Goal: Information Seeking & Learning: Learn about a topic

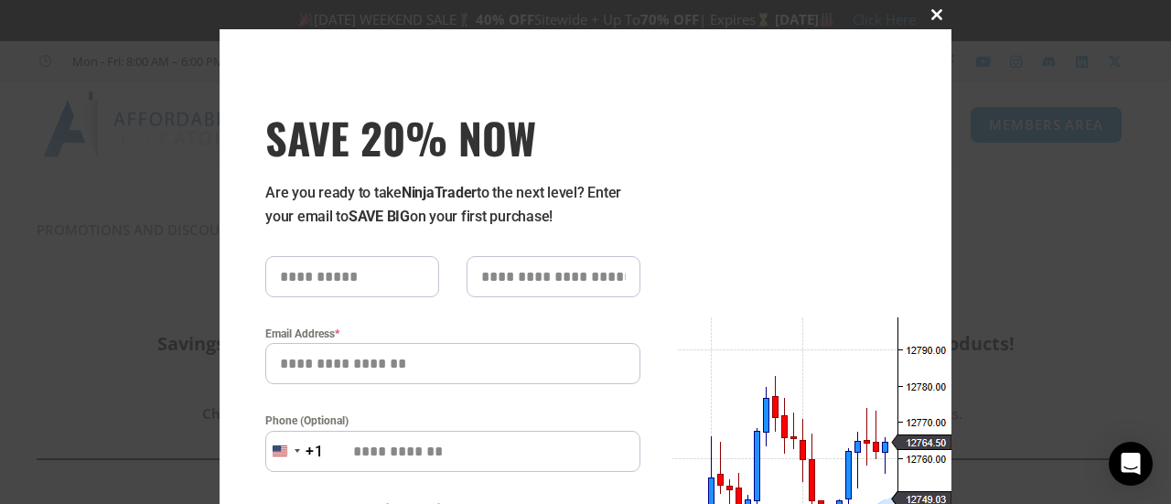
click at [931, 16] on span at bounding box center [936, 14] width 29 height 11
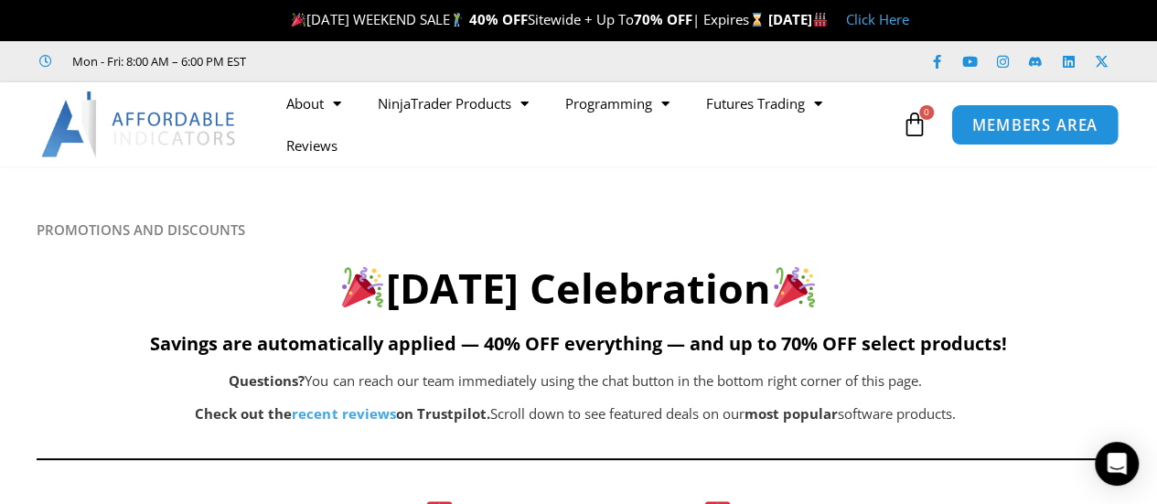
click at [1019, 117] on span "MEMBERS AREA" at bounding box center [1035, 125] width 125 height 16
click at [1024, 121] on span "MEMBERS AREA" at bounding box center [1035, 125] width 125 height 16
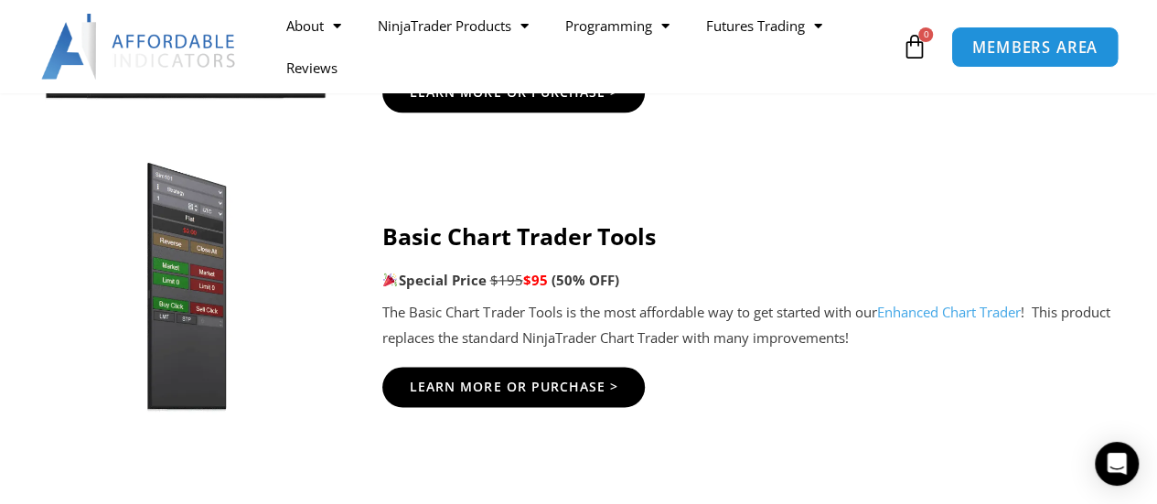
scroll to position [1153, 0]
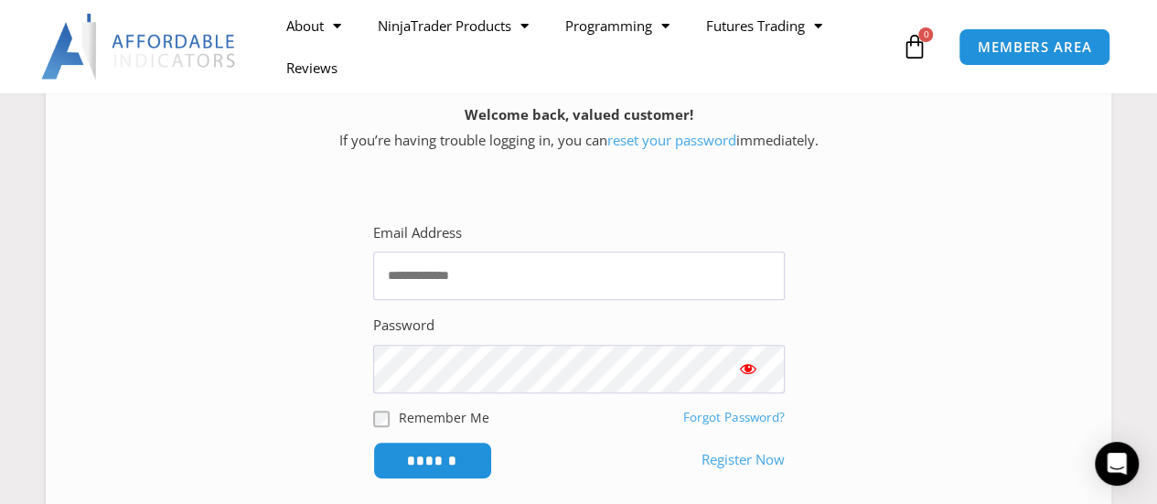
scroll to position [333, 0]
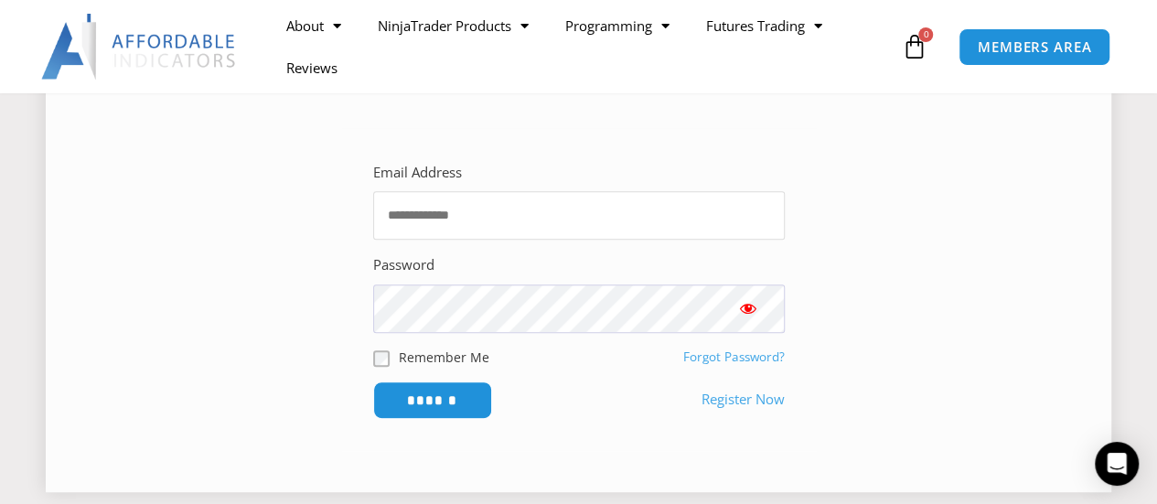
click at [552, 217] on input "Email Address" at bounding box center [579, 215] width 412 height 48
type input "**********"
click at [745, 309] on span "Show password" at bounding box center [748, 308] width 18 height 18
click at [415, 394] on input "******" at bounding box center [432, 400] width 125 height 39
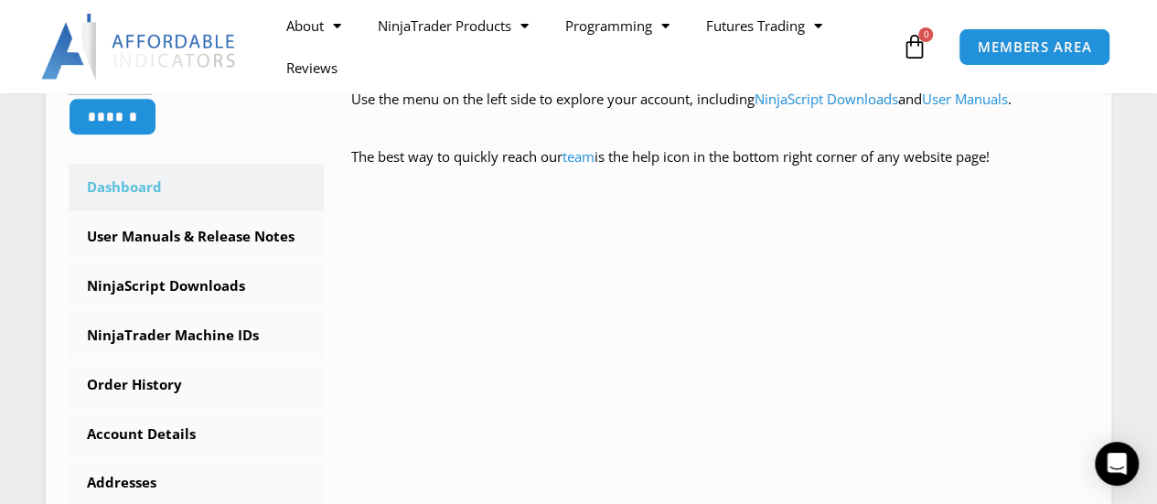
scroll to position [483, 0]
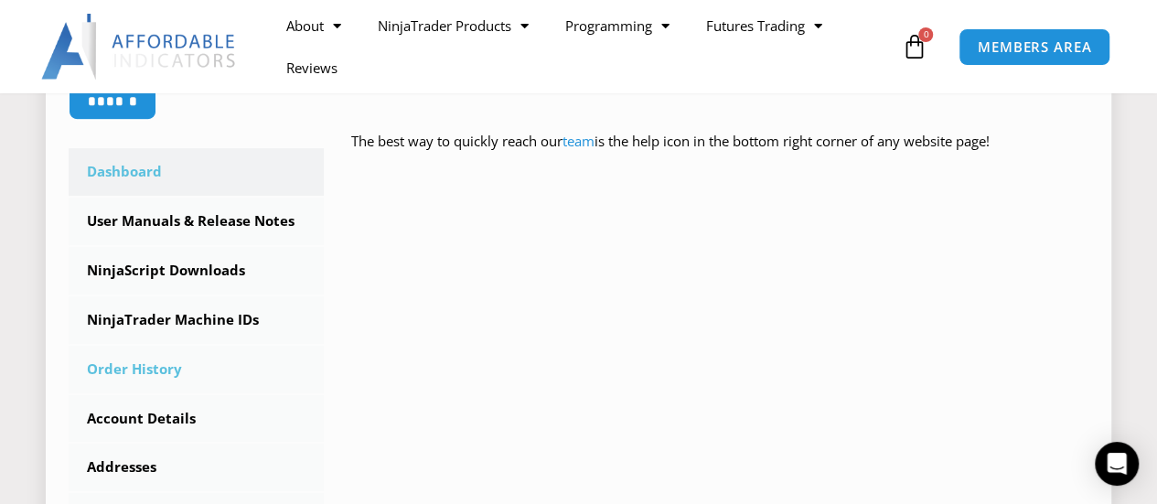
click at [152, 370] on link "Order History" at bounding box center [196, 370] width 255 height 48
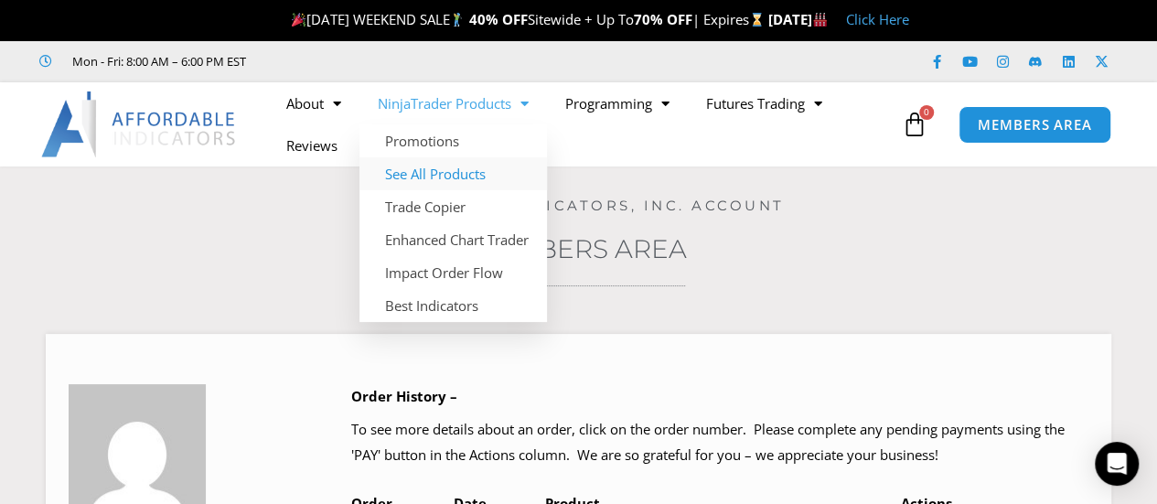
click at [452, 169] on link "See All Products" at bounding box center [454, 173] width 188 height 33
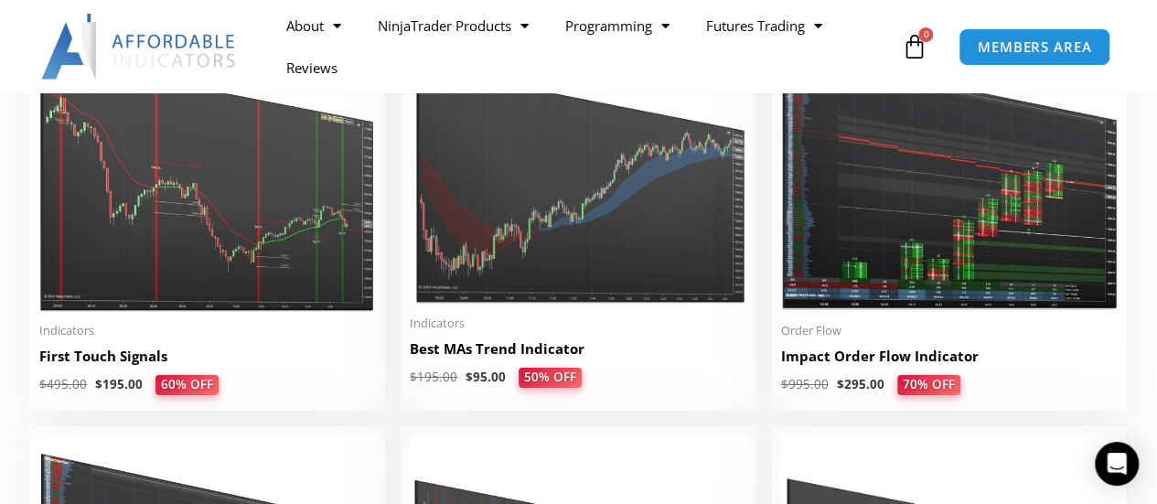
scroll to position [2941, 0]
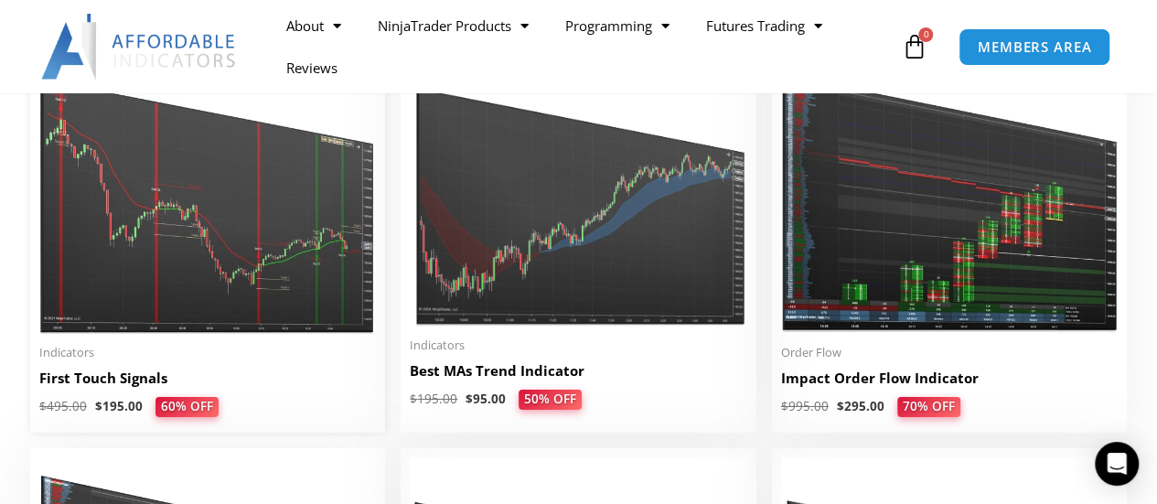
click at [207, 224] on img at bounding box center [207, 190] width 337 height 290
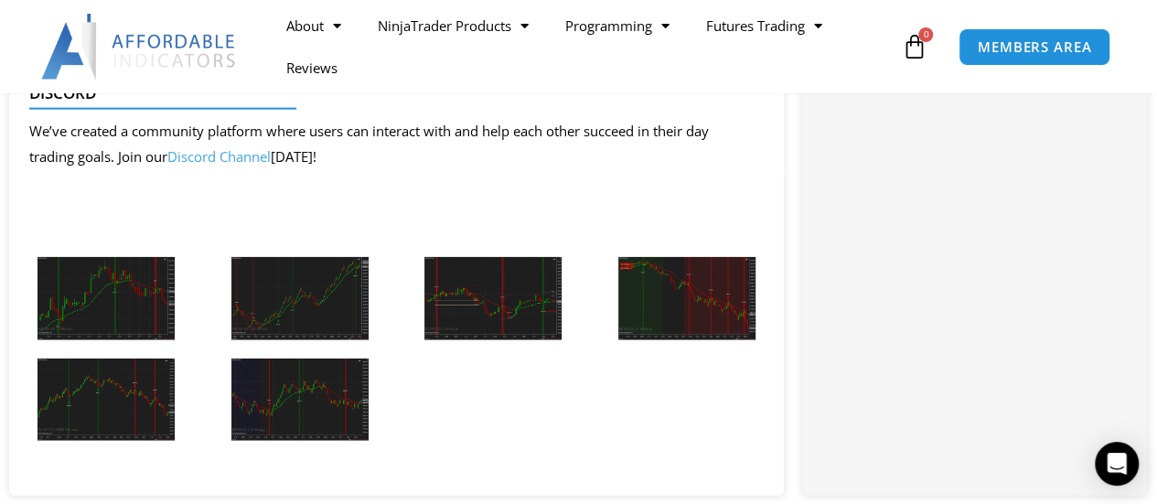
scroll to position [2134, 0]
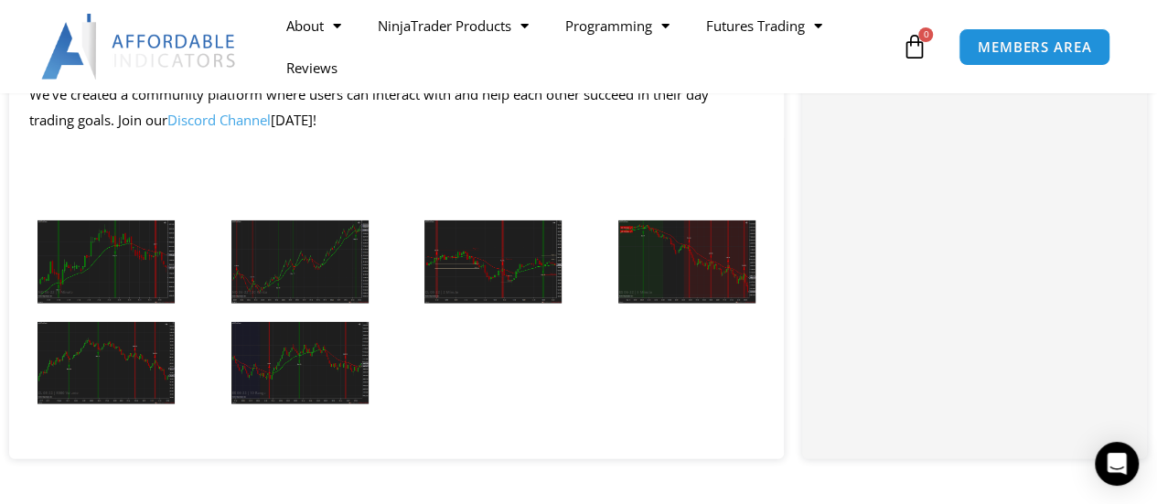
click at [75, 302] on img at bounding box center [106, 262] width 137 height 83
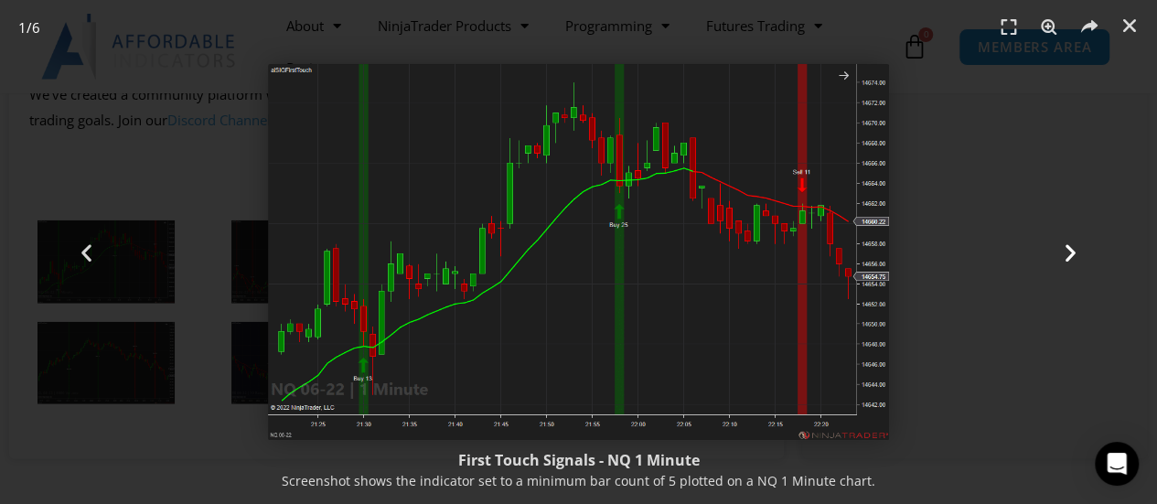
click at [1073, 253] on icon "Next slide" at bounding box center [1071, 252] width 23 height 23
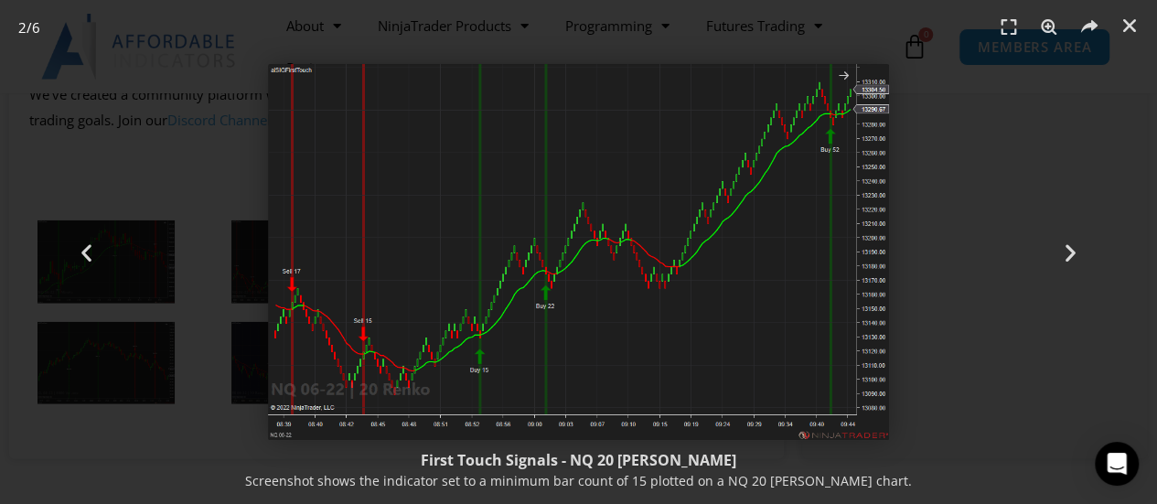
click at [626, 339] on img "2 / 6" at bounding box center [579, 252] width 622 height 376
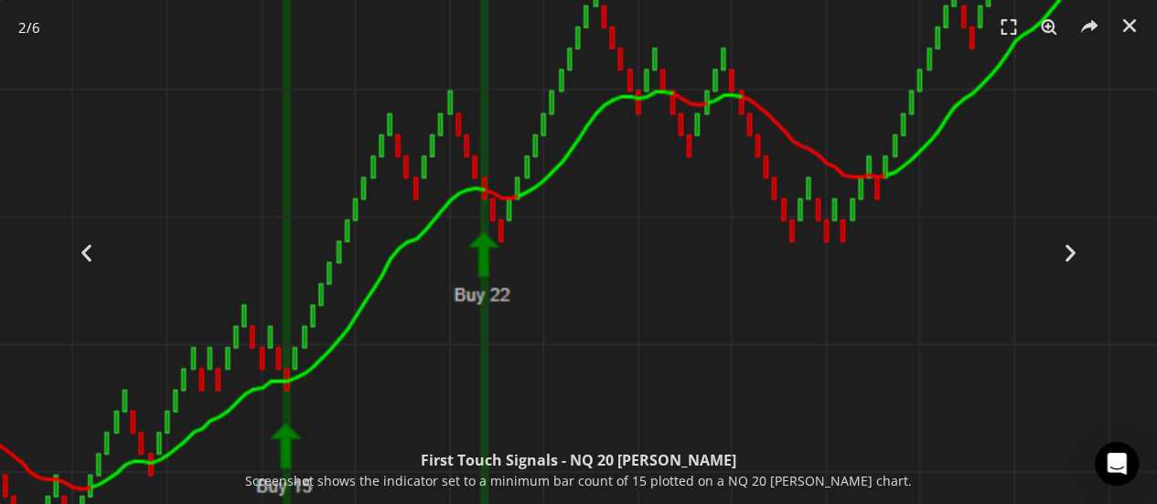
click at [569, 332] on img "2 / 6" at bounding box center [583, 133] width 1866 height 1128
click at [1069, 255] on icon "Next slide" at bounding box center [1071, 252] width 23 height 23
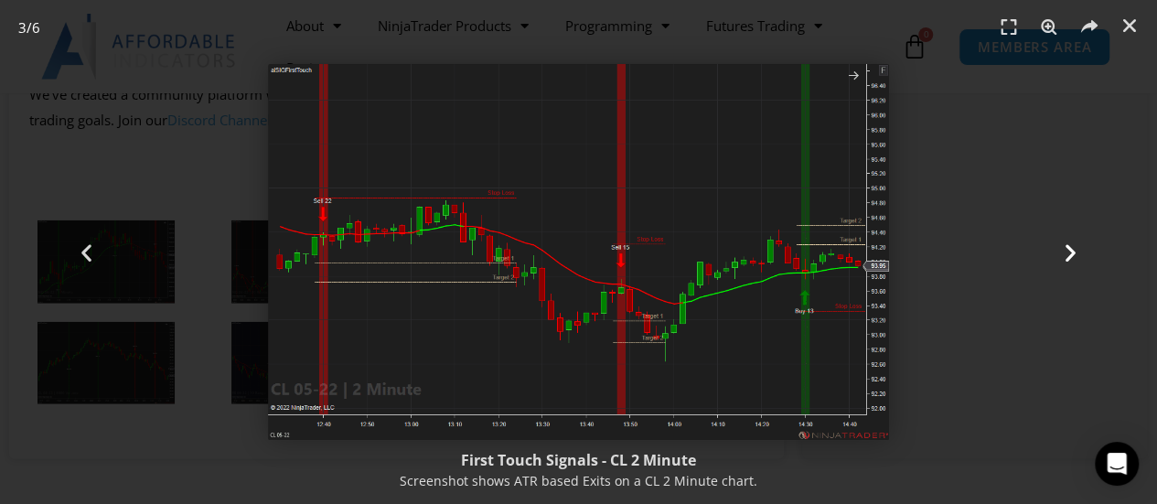
click at [1069, 255] on icon "Next slide" at bounding box center [1071, 252] width 23 height 23
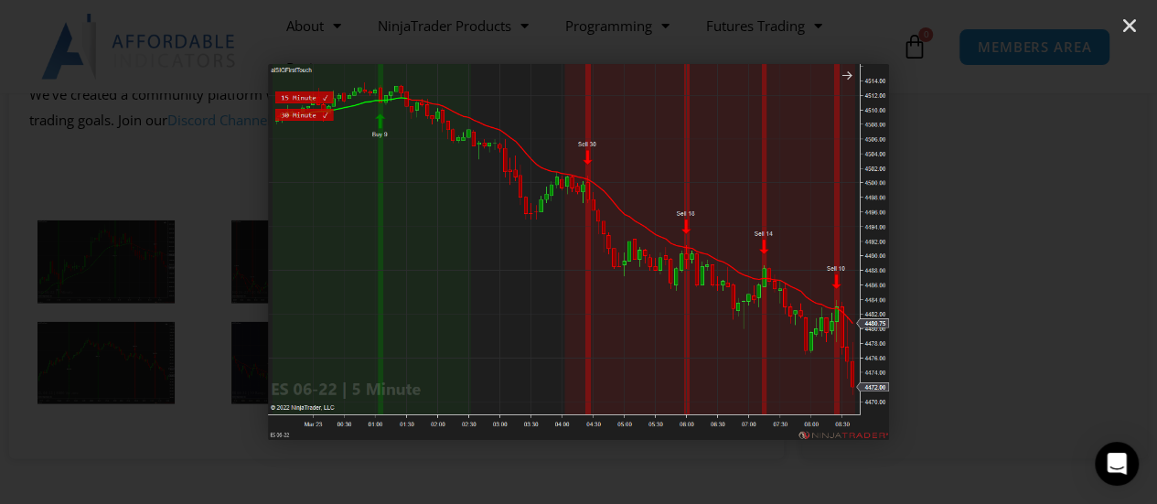
click at [1069, 255] on icon "Next slide" at bounding box center [1071, 252] width 23 height 23
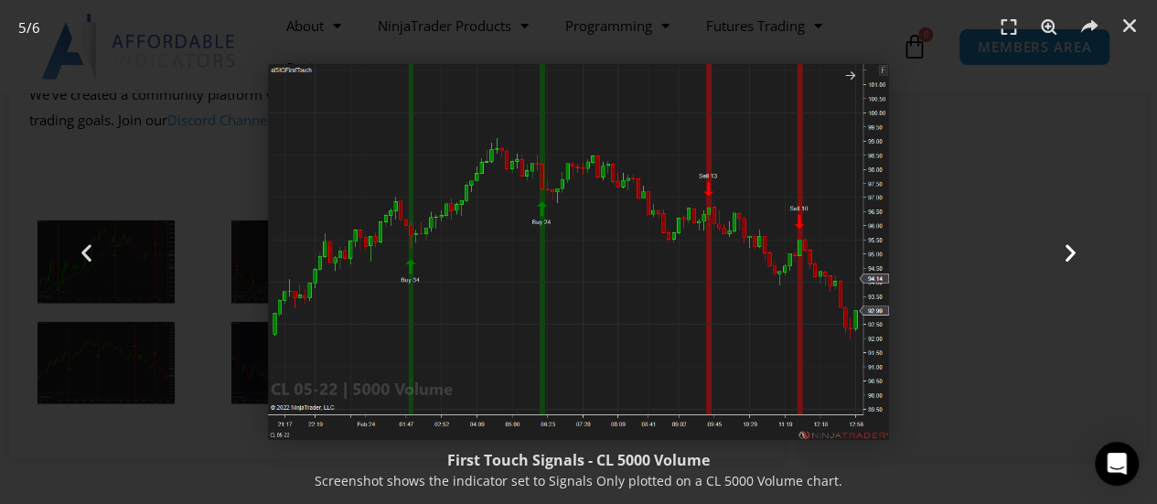
click at [1069, 255] on icon "Next slide" at bounding box center [1071, 252] width 23 height 23
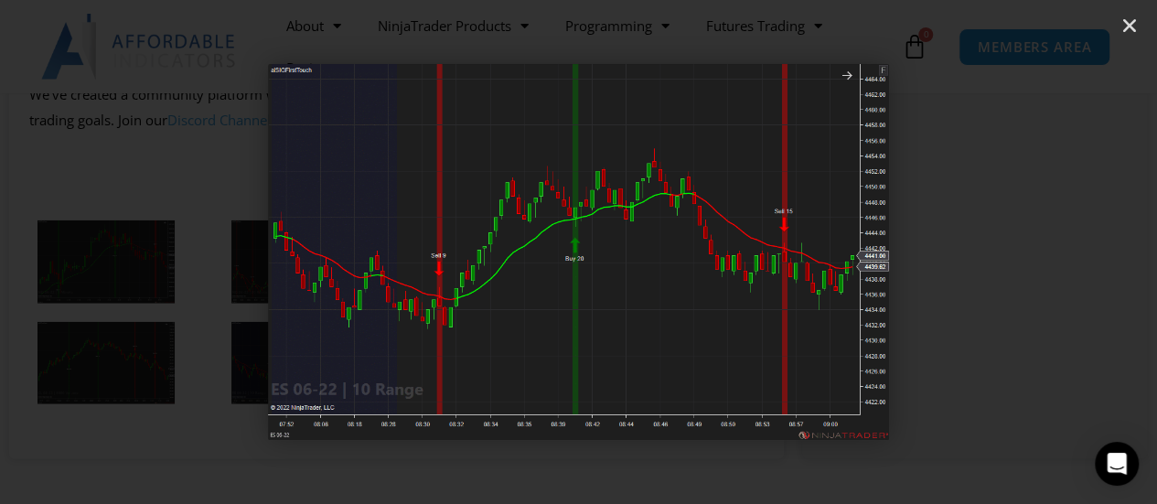
click at [1069, 255] on icon "Next slide" at bounding box center [1071, 252] width 23 height 23
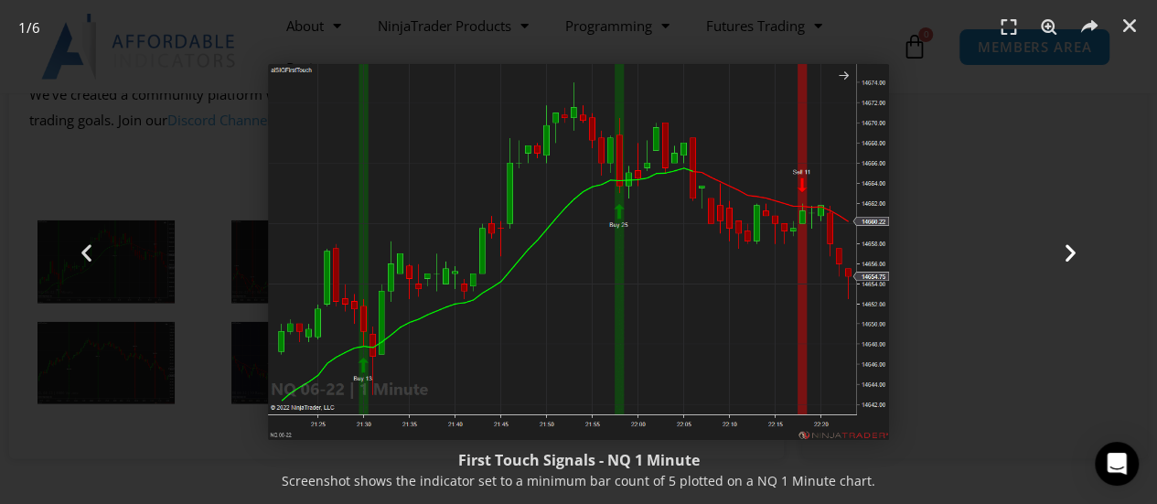
click at [1069, 255] on icon "Next slide" at bounding box center [1071, 252] width 23 height 23
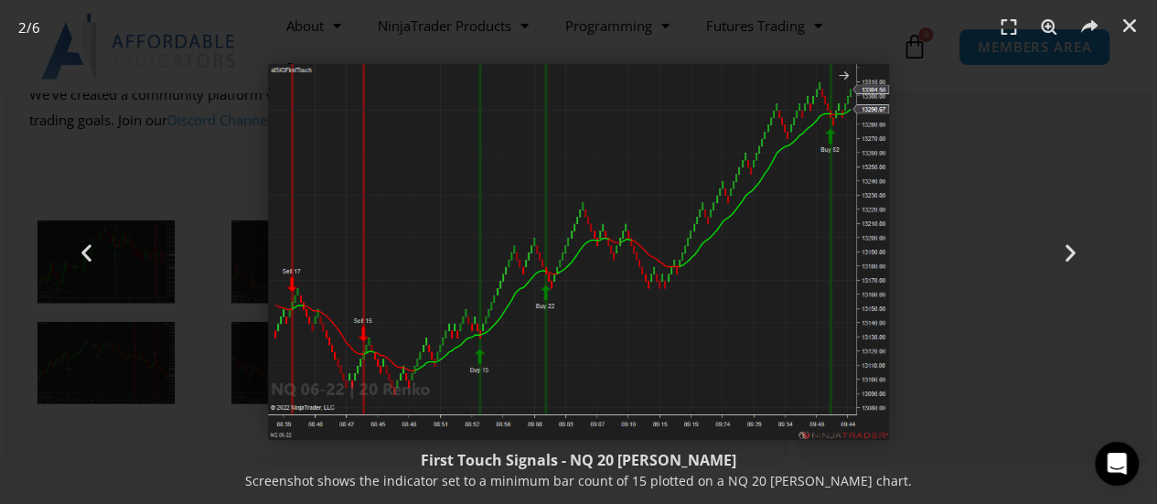
click at [477, 226] on img "2 / 6" at bounding box center [579, 252] width 622 height 376
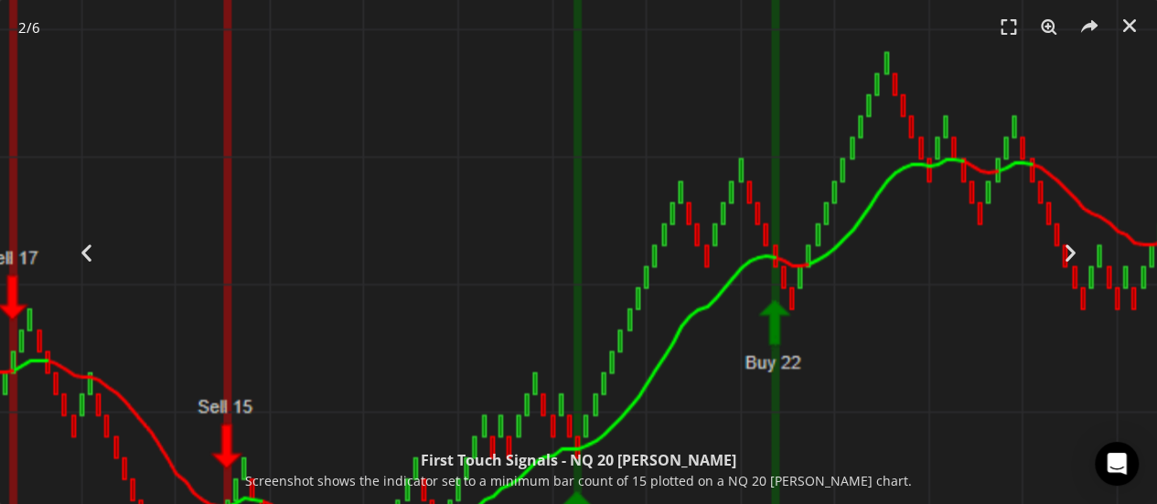
click at [362, 81] on img "2 / 6" at bounding box center [874, 201] width 1866 height 1128
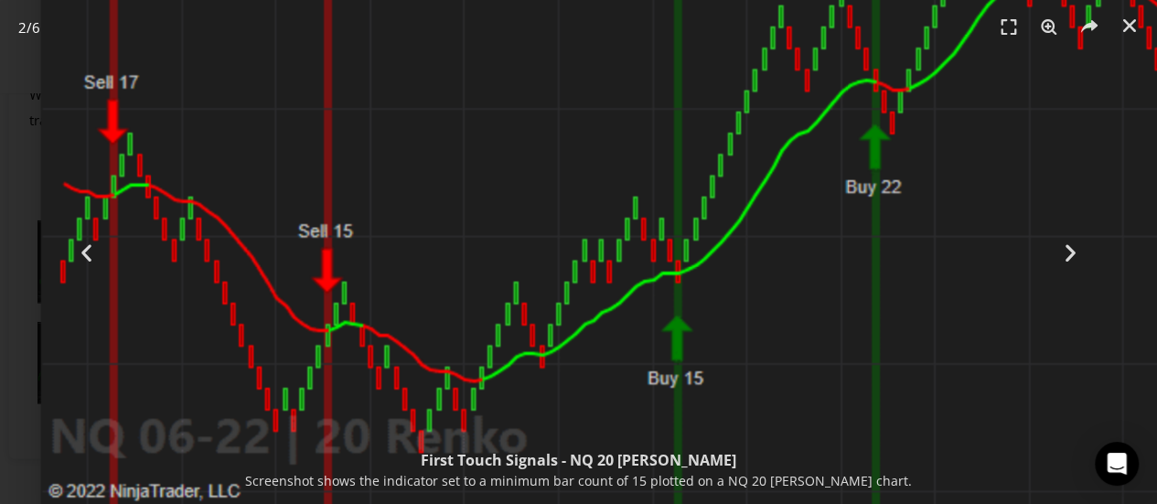
click at [651, 143] on img "2 / 6" at bounding box center [973, 25] width 1866 height 1128
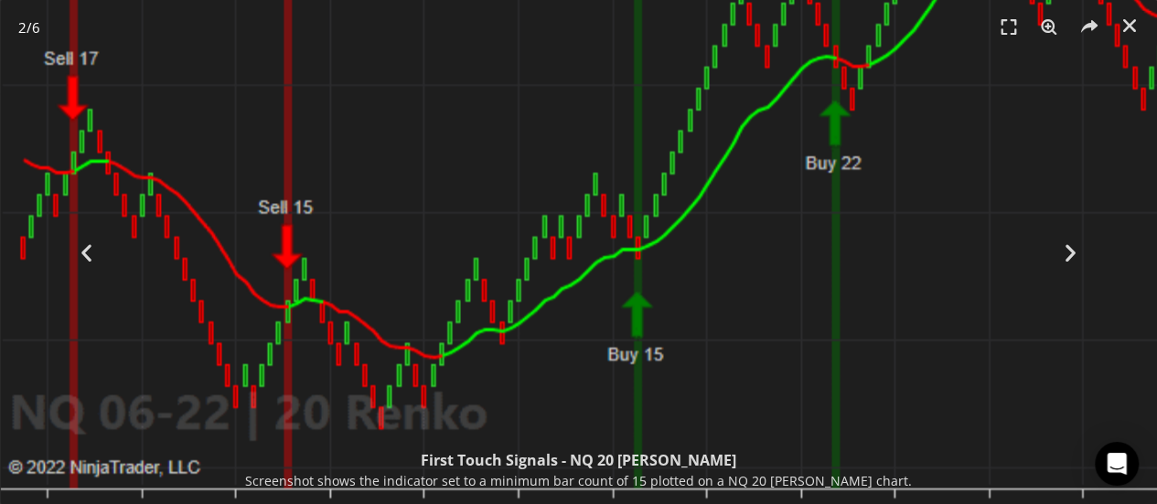
click at [511, 131] on img "2 / 6" at bounding box center [934, 1] width 1866 height 1128
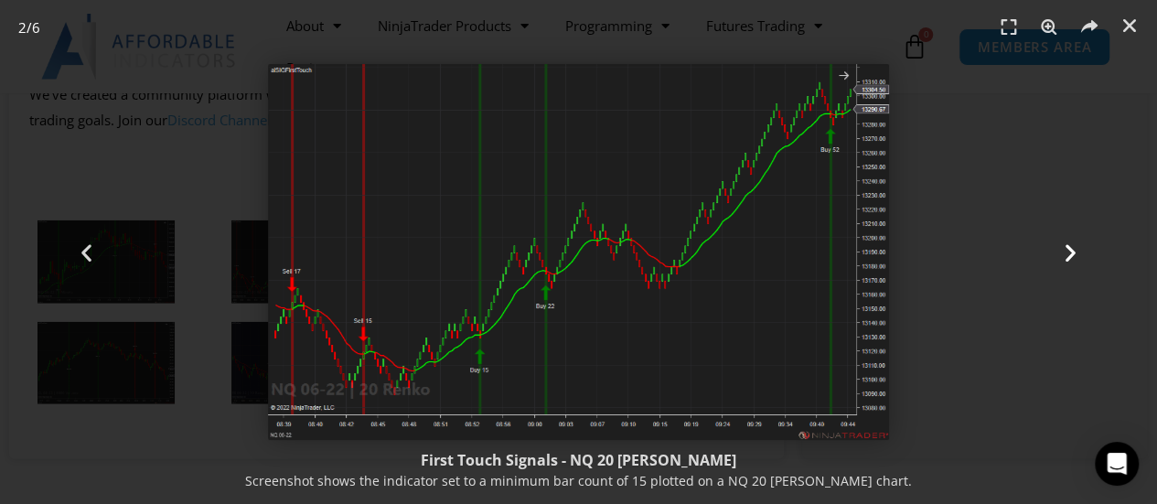
click at [992, 187] on div "Next" at bounding box center [1071, 252] width 174 height 504
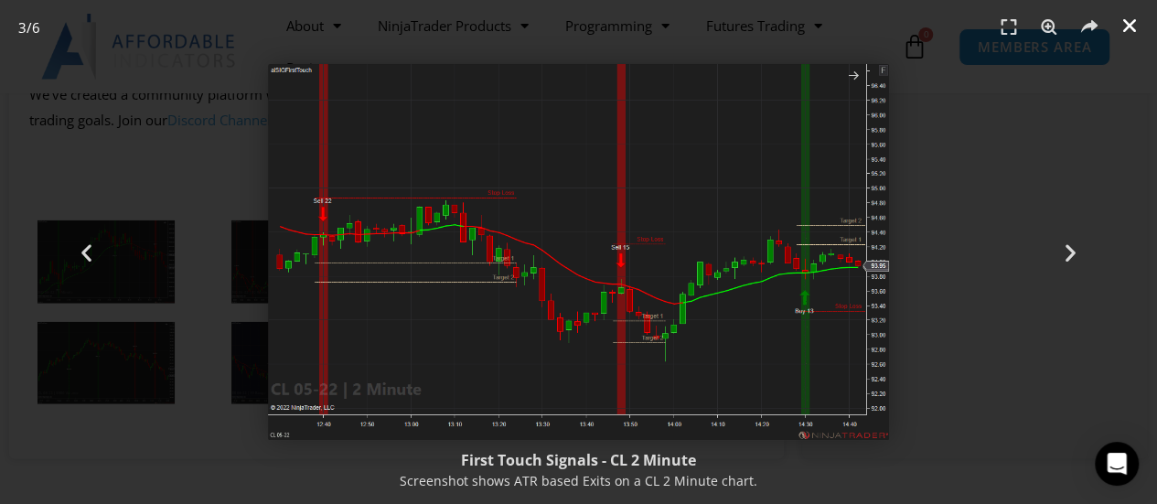
click at [1131, 26] on icon "Close (Esc)" at bounding box center [1130, 25] width 18 height 18
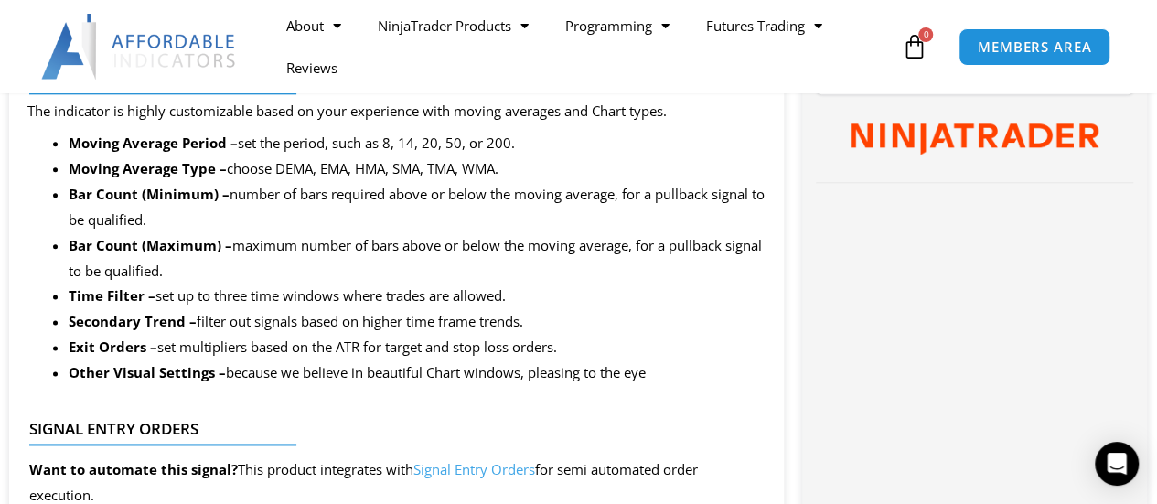
scroll to position [1016, 0]
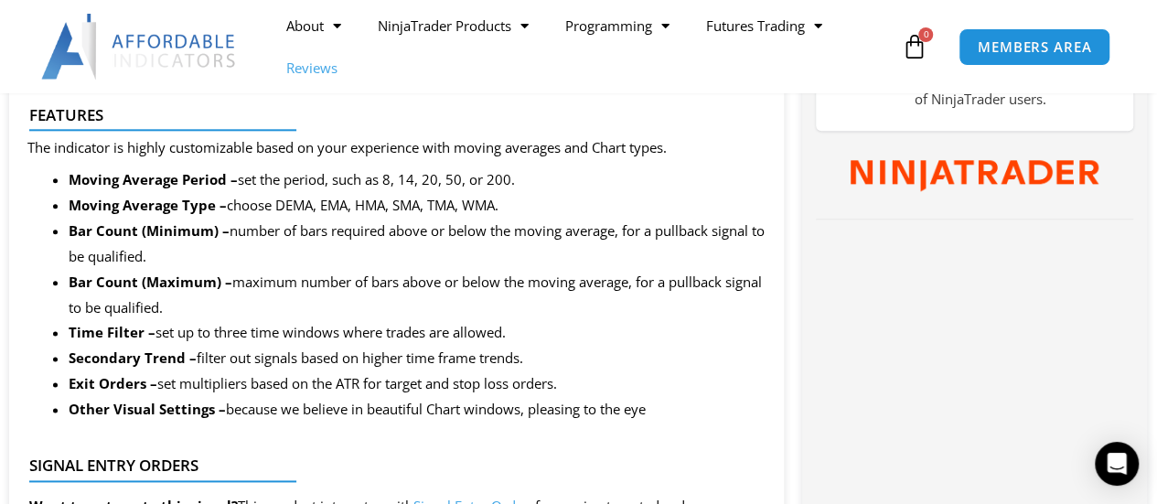
click at [326, 69] on link "Reviews" at bounding box center [312, 68] width 88 height 42
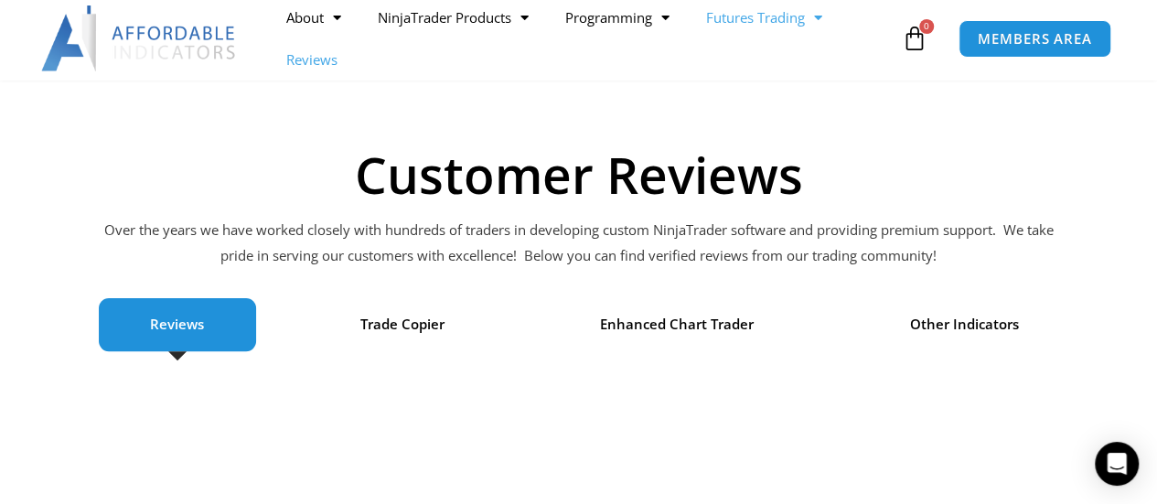
scroll to position [79, 0]
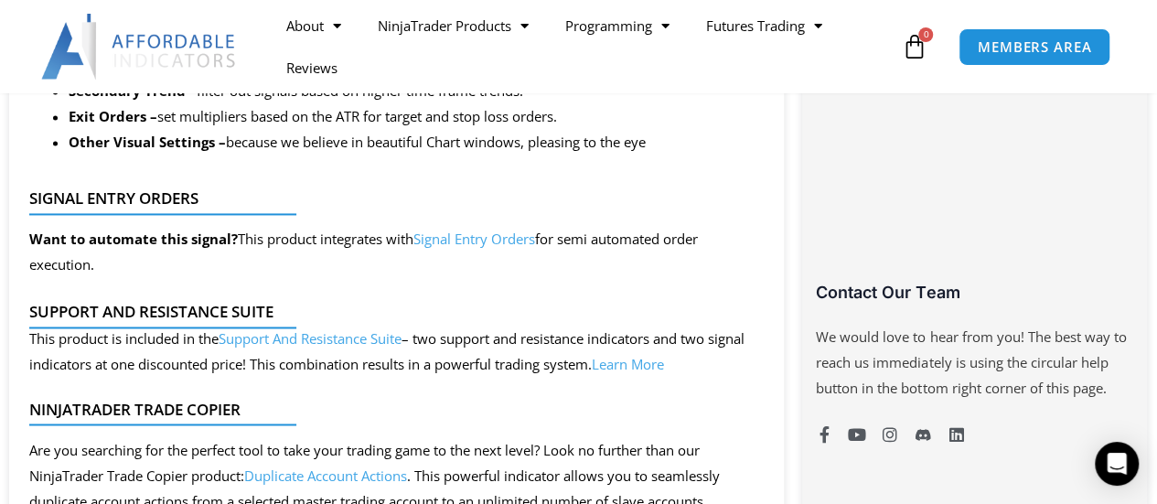
scroll to position [1297, 0]
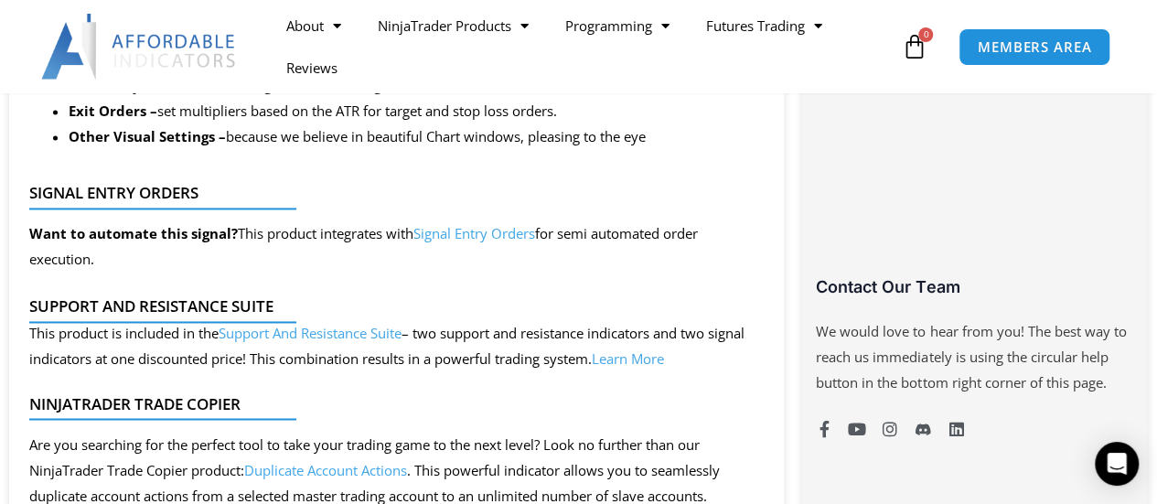
click at [468, 242] on link "Signal Entry Orders" at bounding box center [475, 233] width 122 height 18
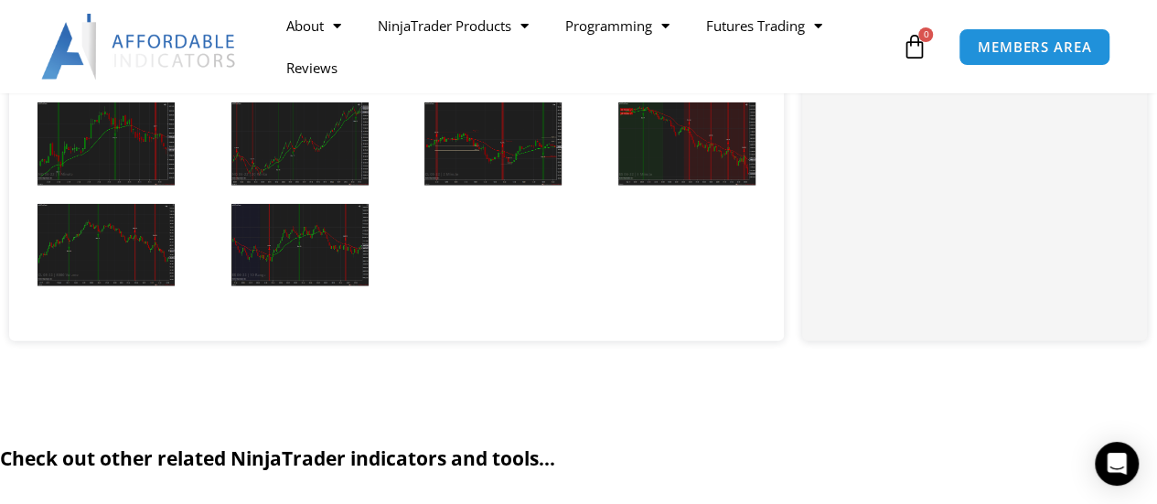
scroll to position [2265, 0]
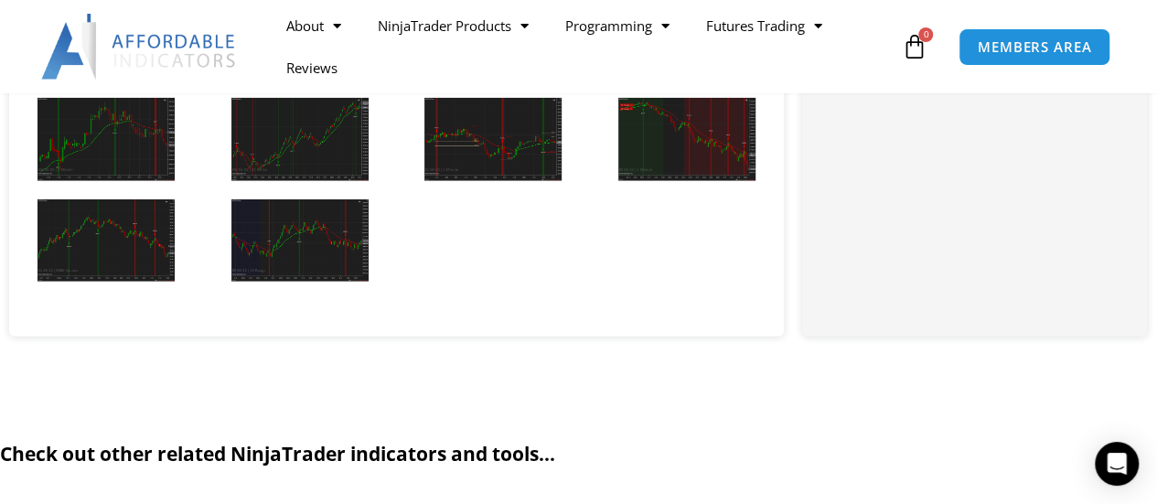
click at [319, 181] on img at bounding box center [299, 139] width 137 height 83
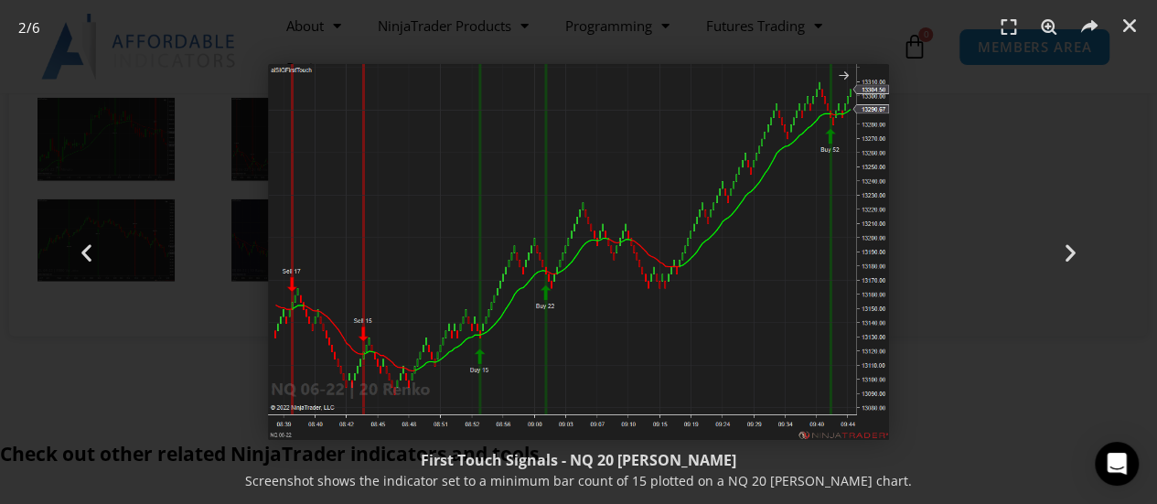
click at [593, 352] on img "2 / 6" at bounding box center [579, 252] width 622 height 376
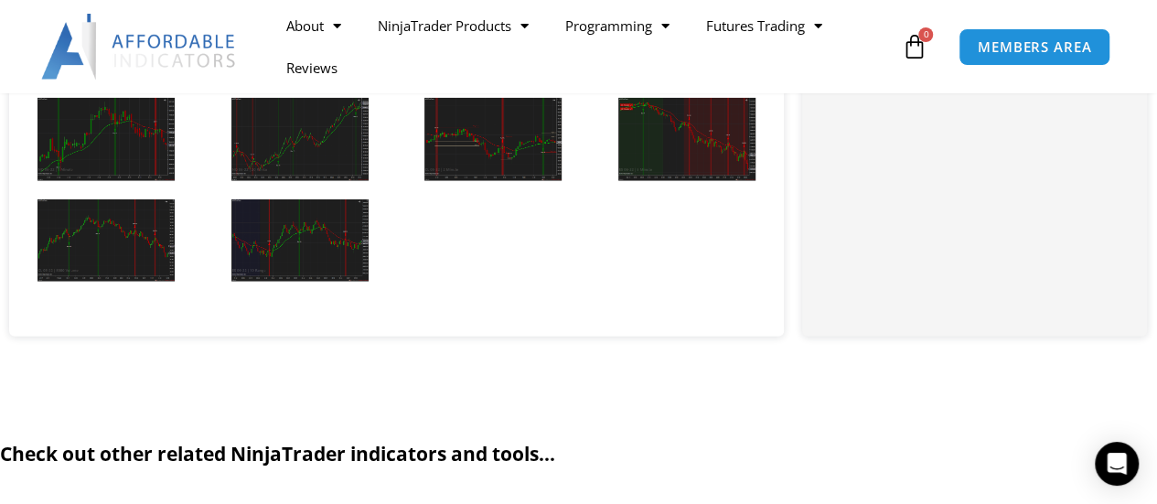
click at [306, 181] on img at bounding box center [299, 139] width 137 height 83
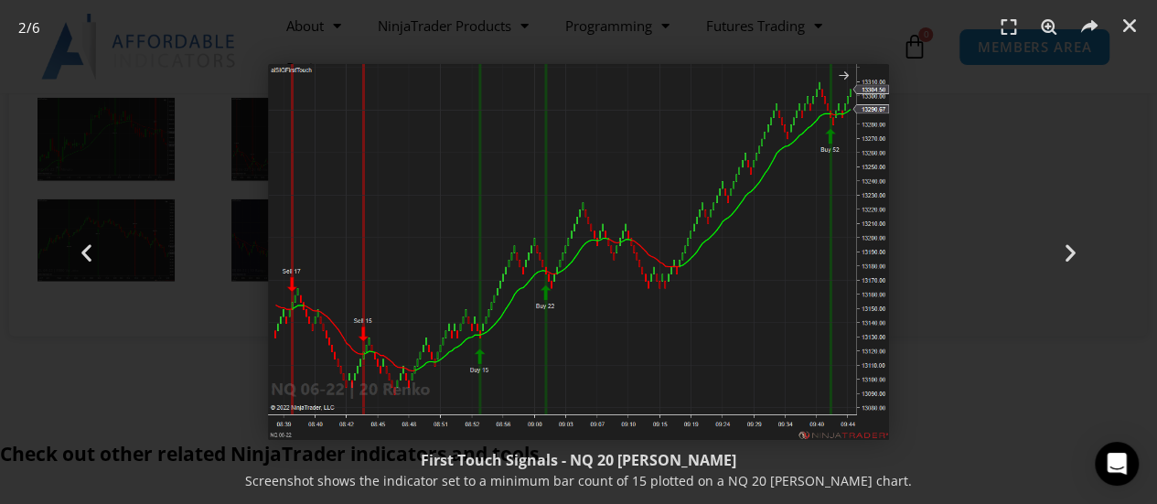
click at [616, 327] on img "2 / 6" at bounding box center [579, 252] width 622 height 376
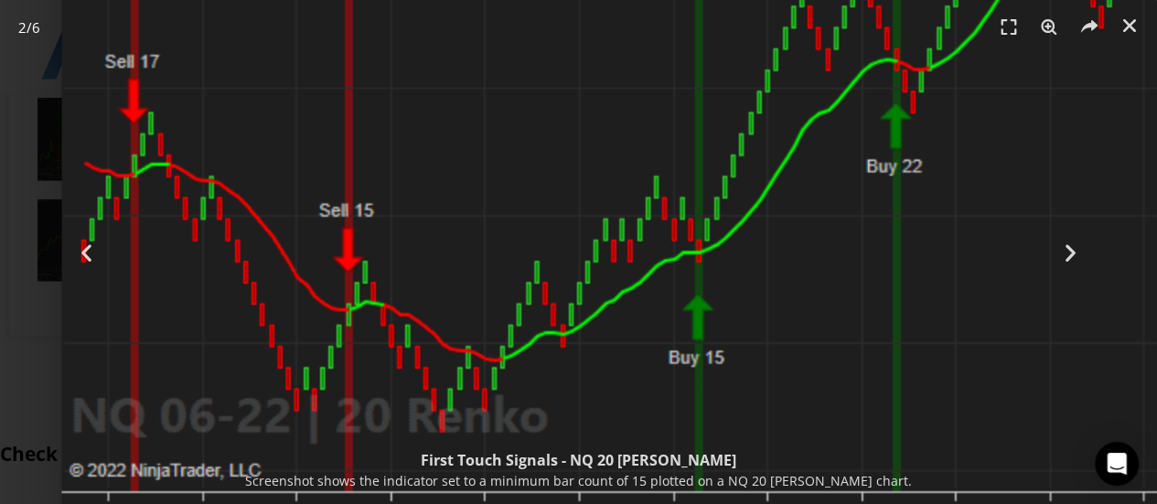
click at [580, 167] on img "2 / 6" at bounding box center [994, 4] width 1866 height 1128
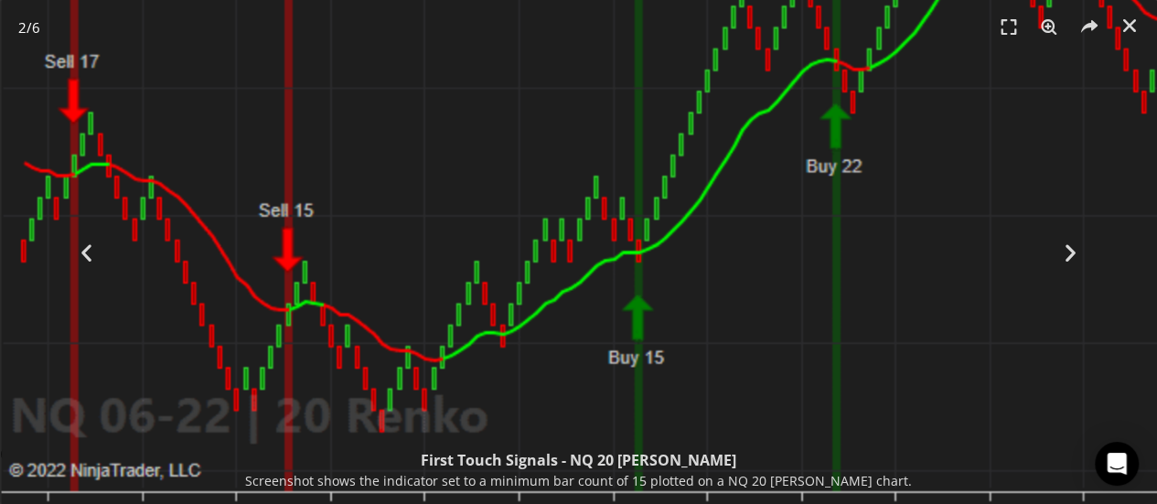
click at [337, 177] on img "2 / 6" at bounding box center [934, 4] width 1866 height 1128
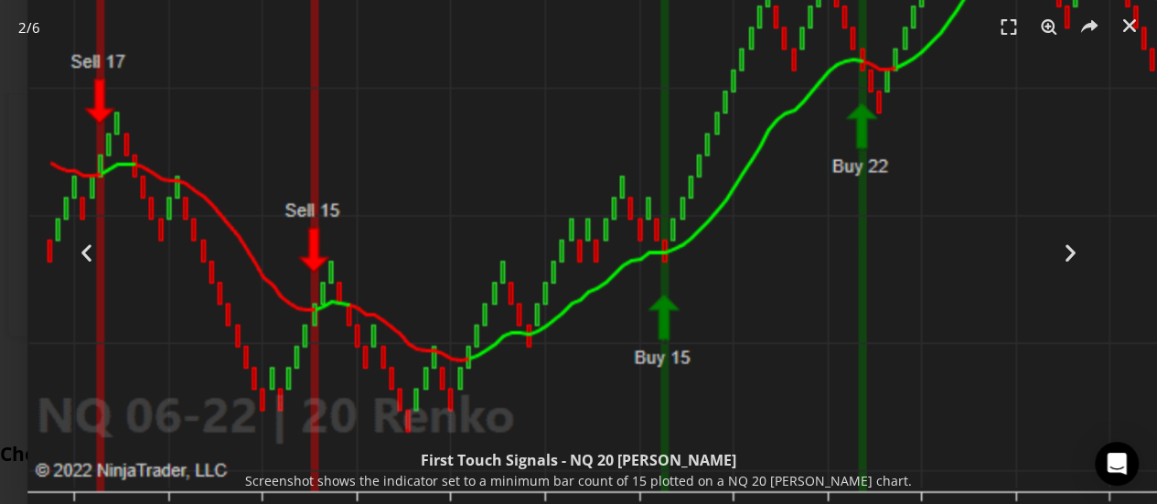
click at [456, 189] on img "2 / 6" at bounding box center [960, 4] width 1866 height 1128
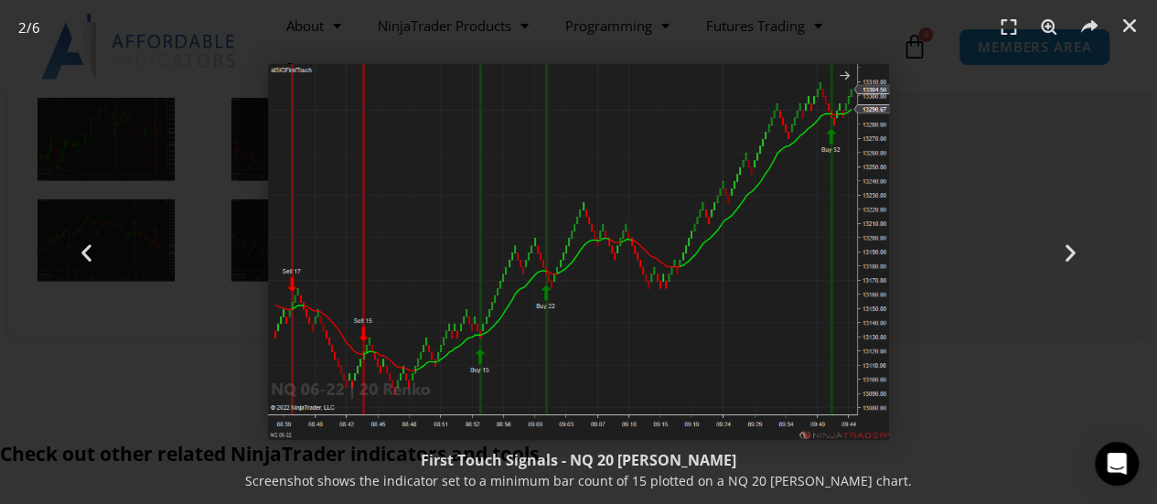
click at [427, 237] on img "2 / 6" at bounding box center [579, 252] width 622 height 376
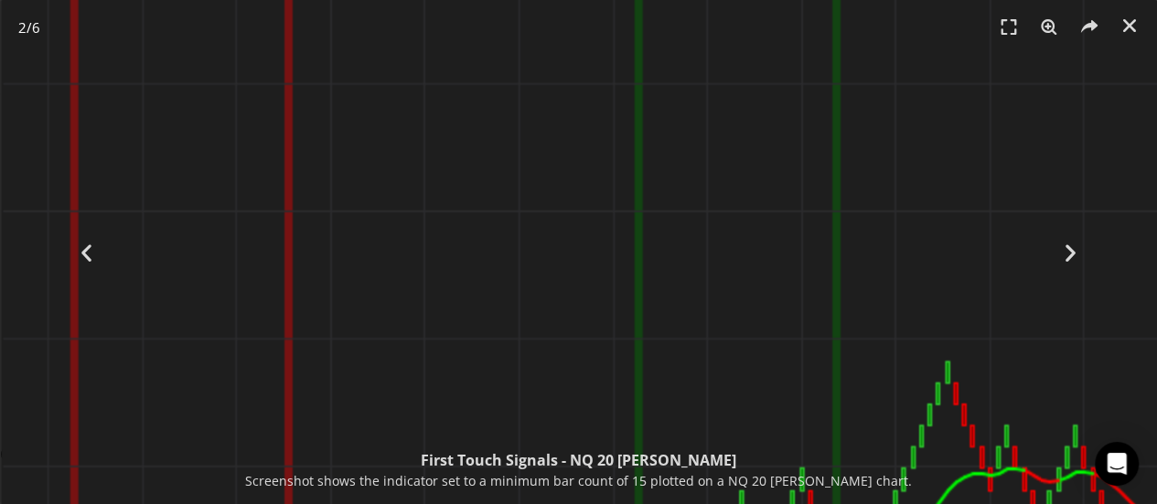
click at [517, 120] on img "2 / 6" at bounding box center [934, 510] width 1866 height 1128
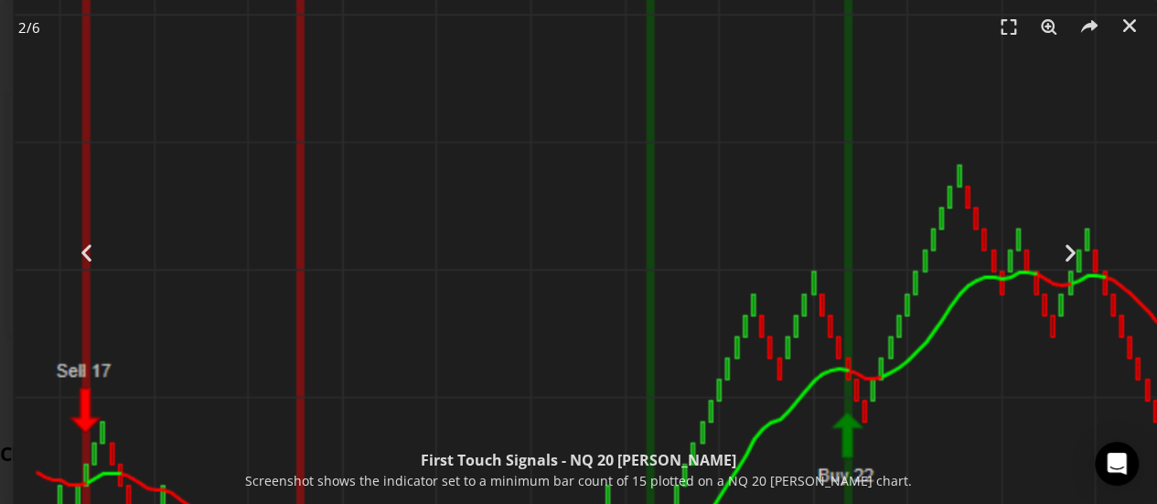
click at [511, 97] on img "2 / 6" at bounding box center [946, 313] width 1866 height 1128
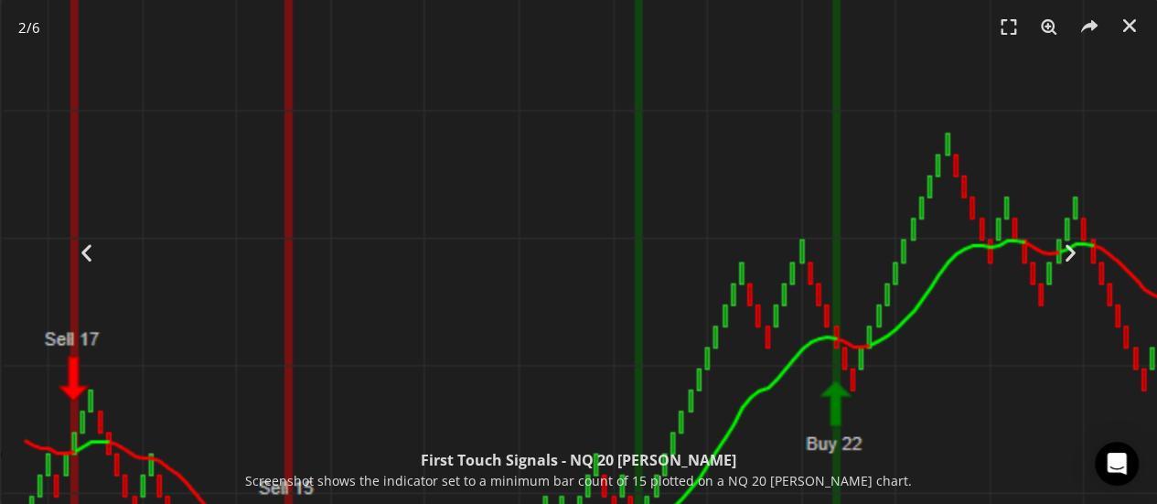
click at [457, 143] on img "2 / 6" at bounding box center [934, 281] width 1866 height 1128
drag, startPoint x: 918, startPoint y: 447, endPoint x: 942, endPoint y: 298, distance: 150.3
click at [942, 298] on div "2 / 6 Next Previous First Touch Signals - NQ 20 Renko Screenshot shows the indi…" at bounding box center [578, 252] width 1157 height 504
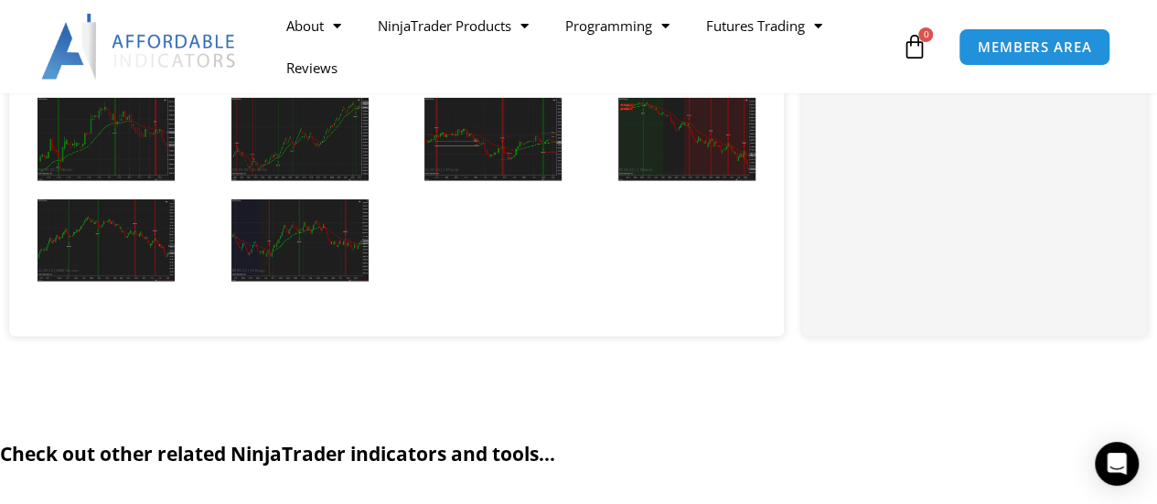
click at [301, 181] on img at bounding box center [299, 139] width 137 height 83
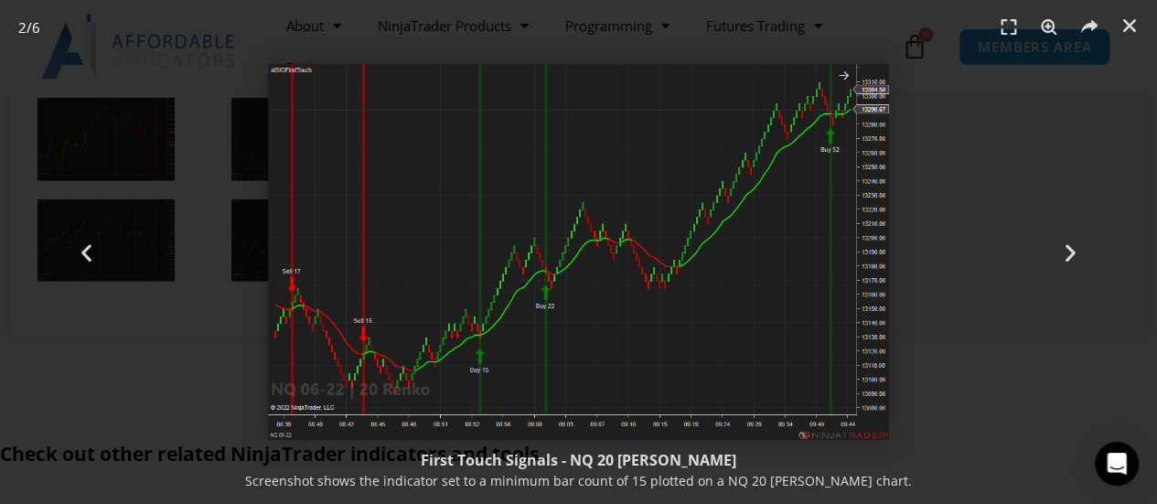
click at [494, 192] on img "2 / 6" at bounding box center [579, 252] width 622 height 376
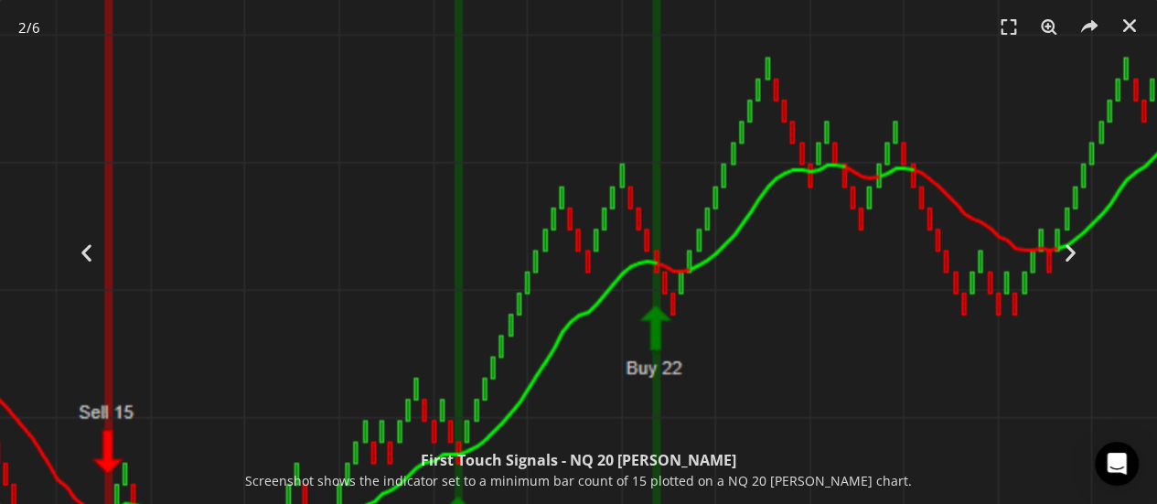
click at [415, 103] on img "2 / 6" at bounding box center [755, 206] width 1866 height 1128
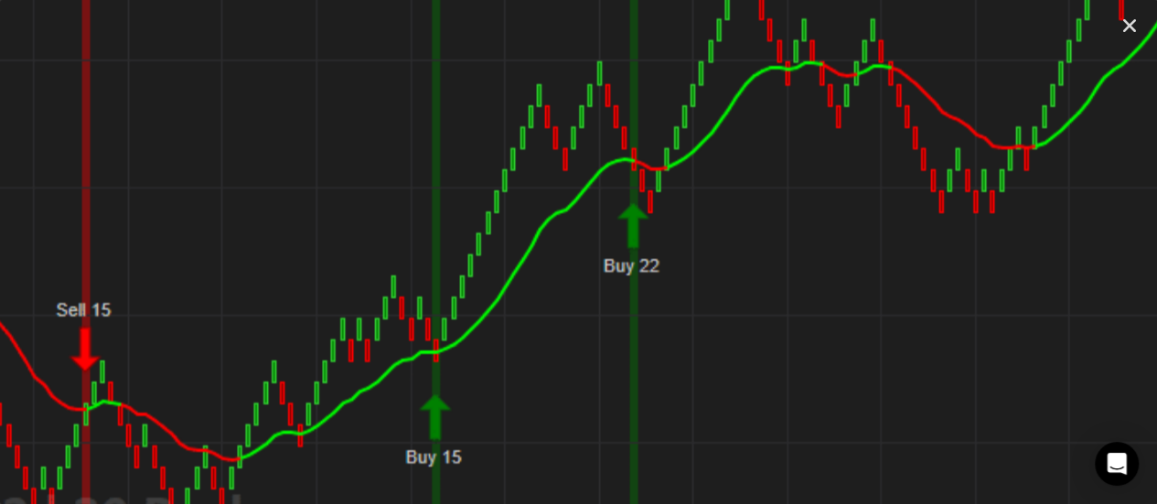
click at [737, 365] on img "2 / 6" at bounding box center [732, 104] width 1866 height 1128
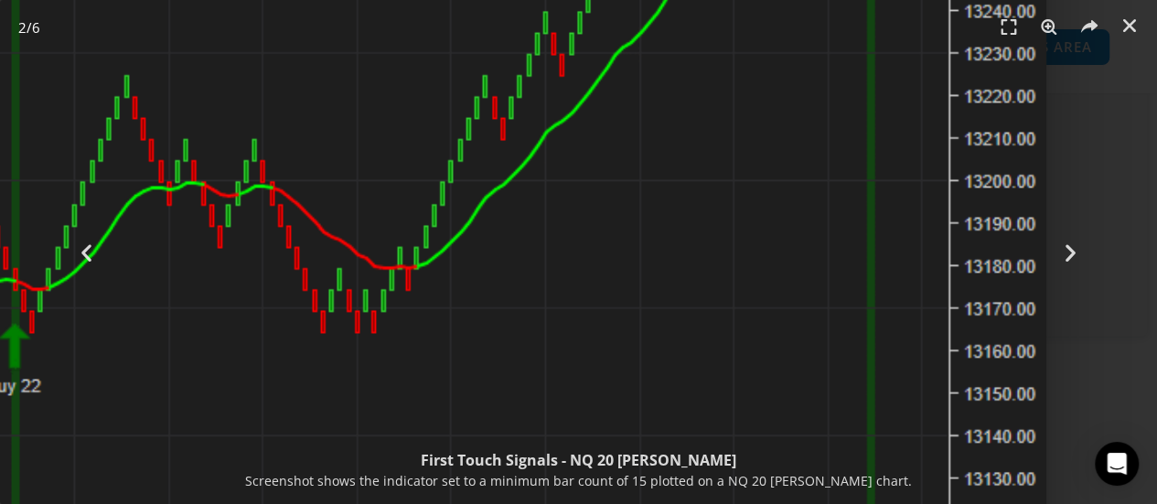
click at [489, 418] on img "2 / 6" at bounding box center [113, 224] width 1866 height 1128
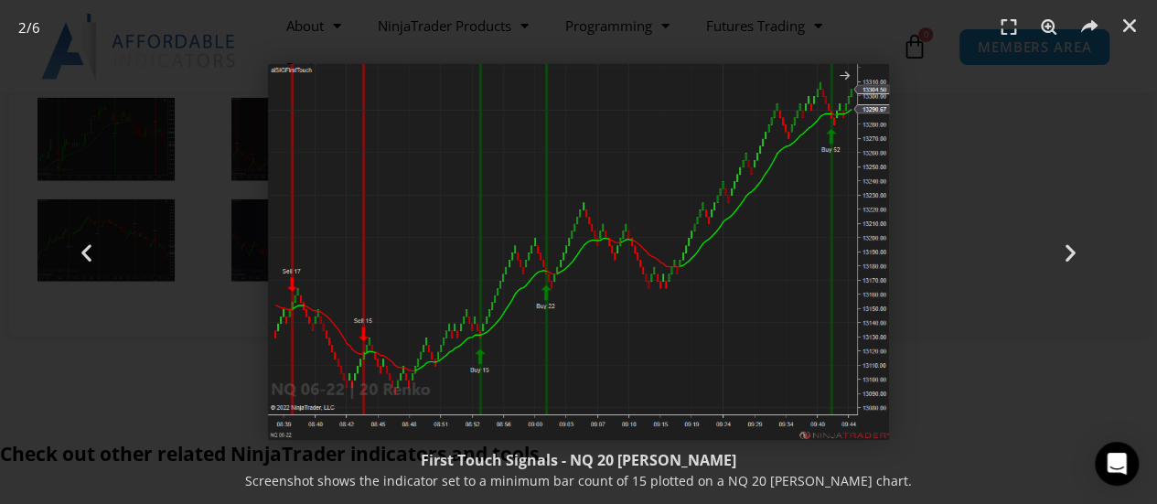
click at [741, 279] on img "2 / 6" at bounding box center [579, 252] width 622 height 376
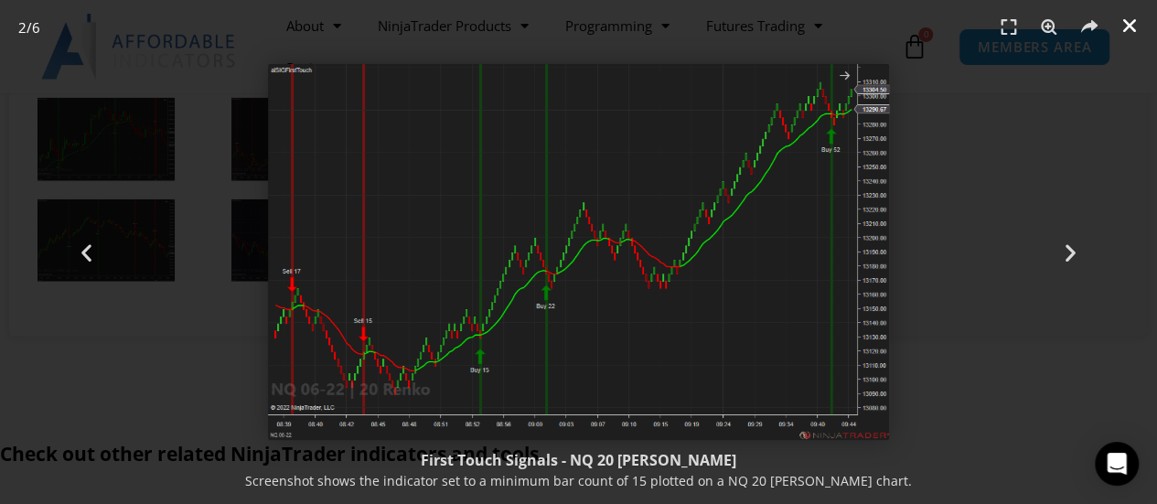
click at [1133, 27] on icon "Close (Esc)" at bounding box center [1130, 25] width 18 height 18
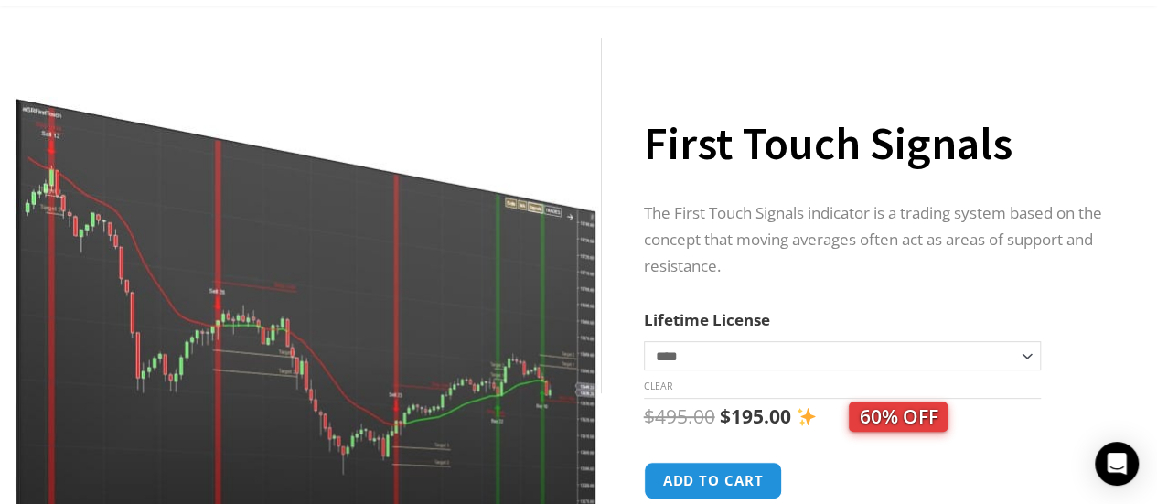
scroll to position [0, 0]
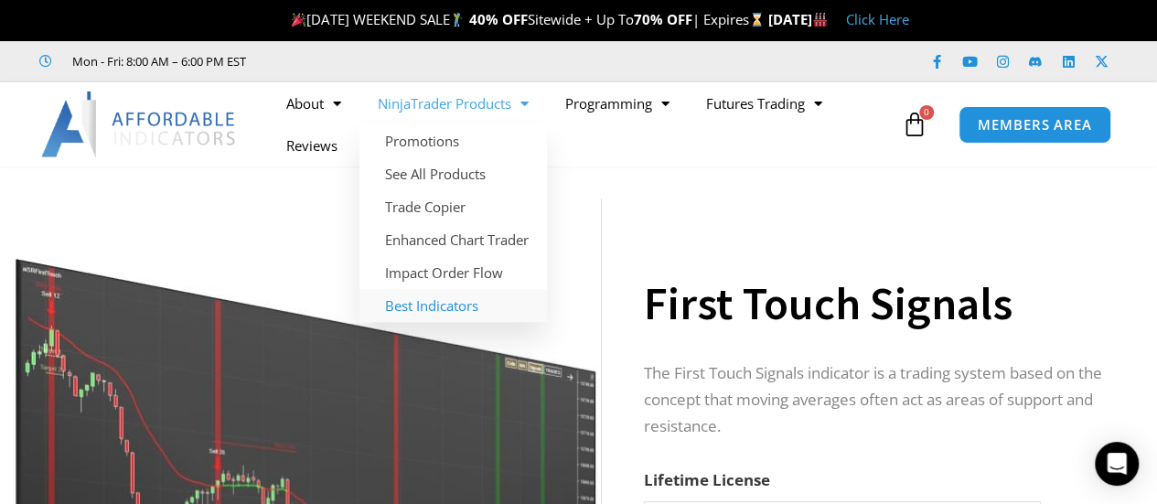
click at [451, 306] on link "Best Indicators" at bounding box center [454, 305] width 188 height 33
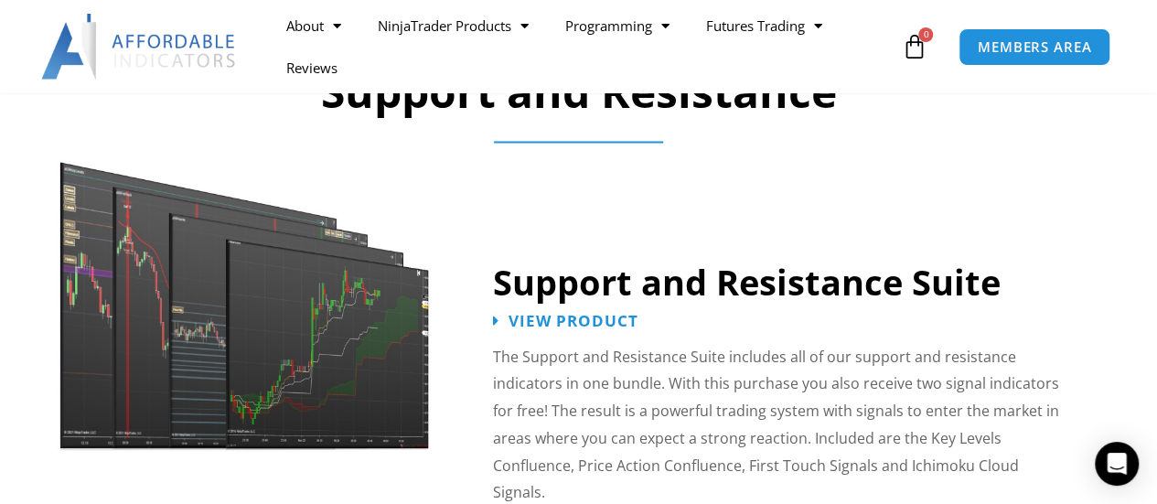
scroll to position [1566, 0]
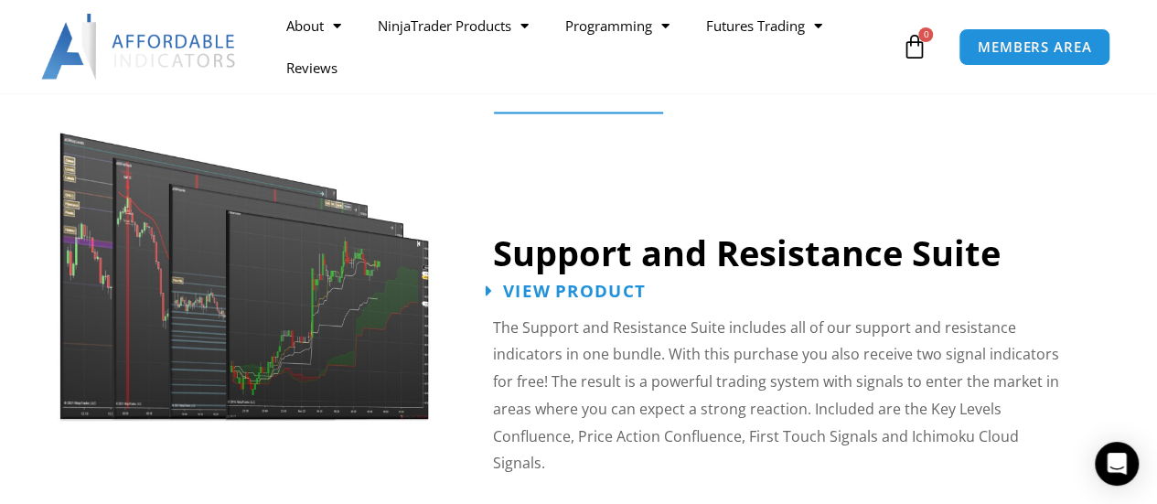
click at [575, 294] on span "View Product" at bounding box center [574, 290] width 143 height 17
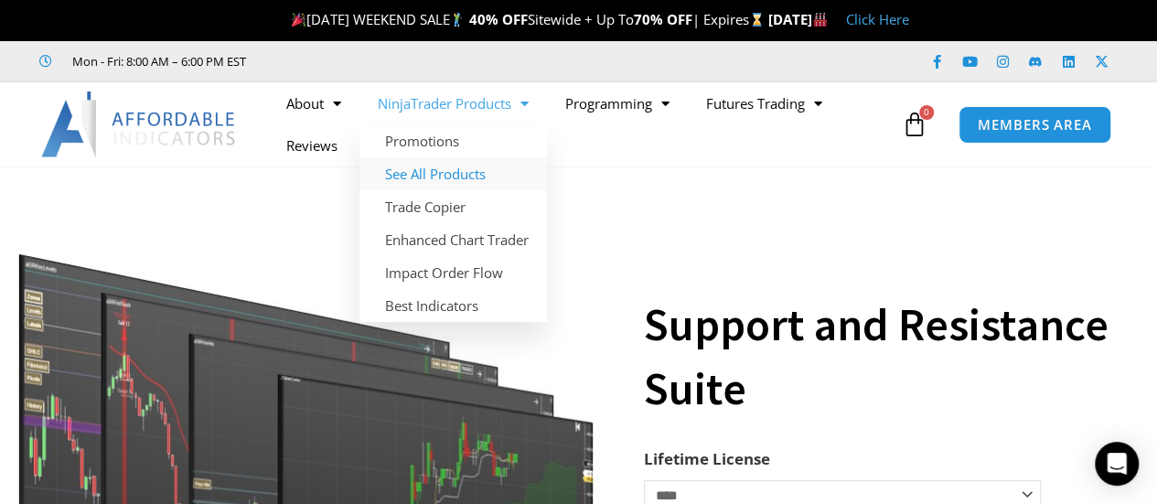
click at [447, 173] on link "See All Products" at bounding box center [454, 173] width 188 height 33
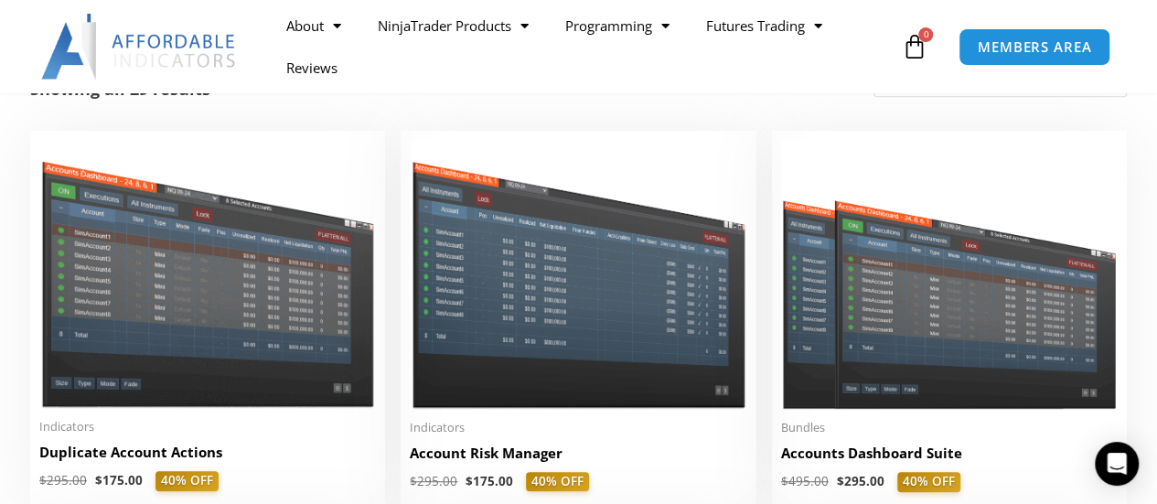
scroll to position [462, 0]
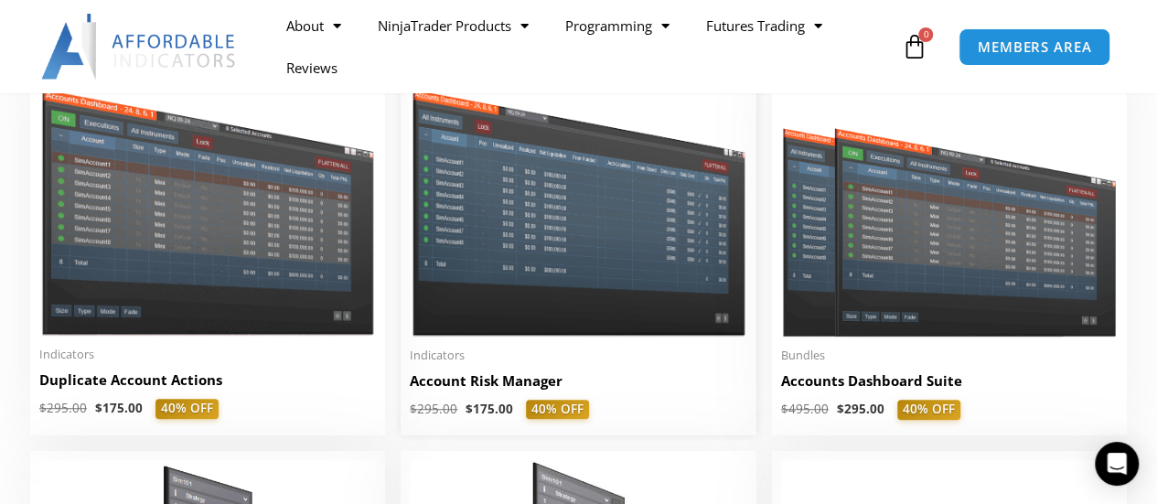
click at [494, 385] on h2 "Account Risk Manager" at bounding box center [578, 380] width 337 height 19
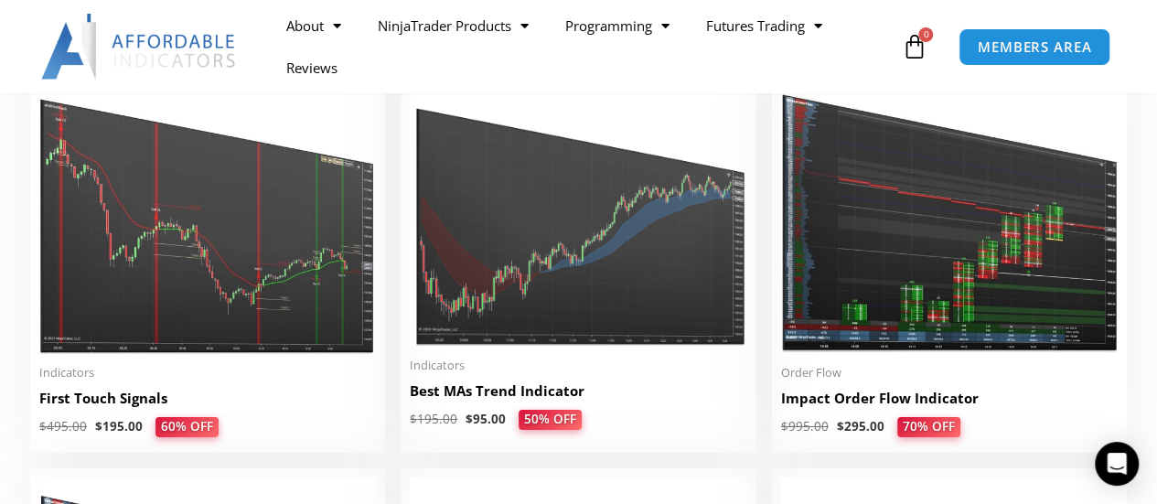
scroll to position [2939, 0]
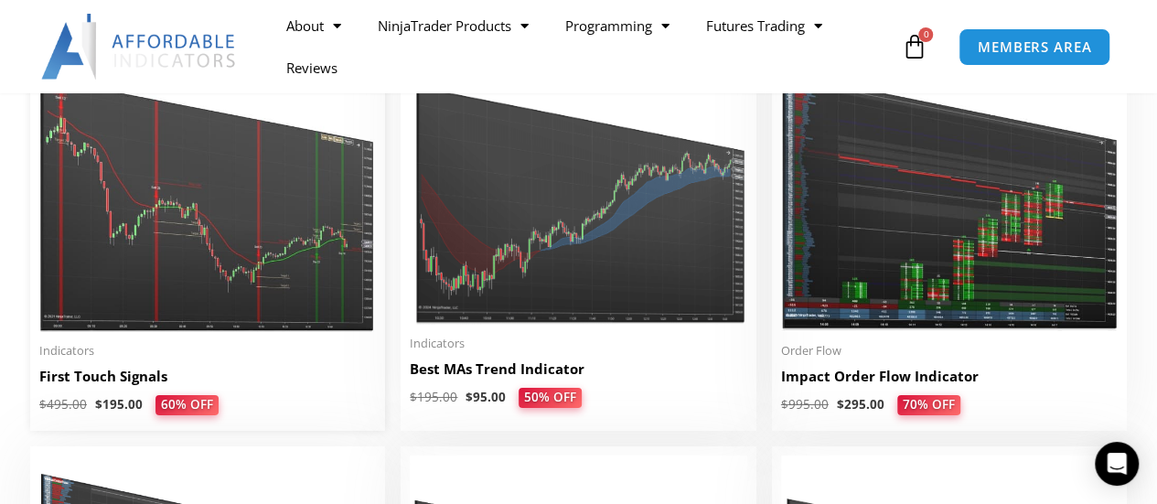
click at [220, 207] on img at bounding box center [207, 188] width 337 height 290
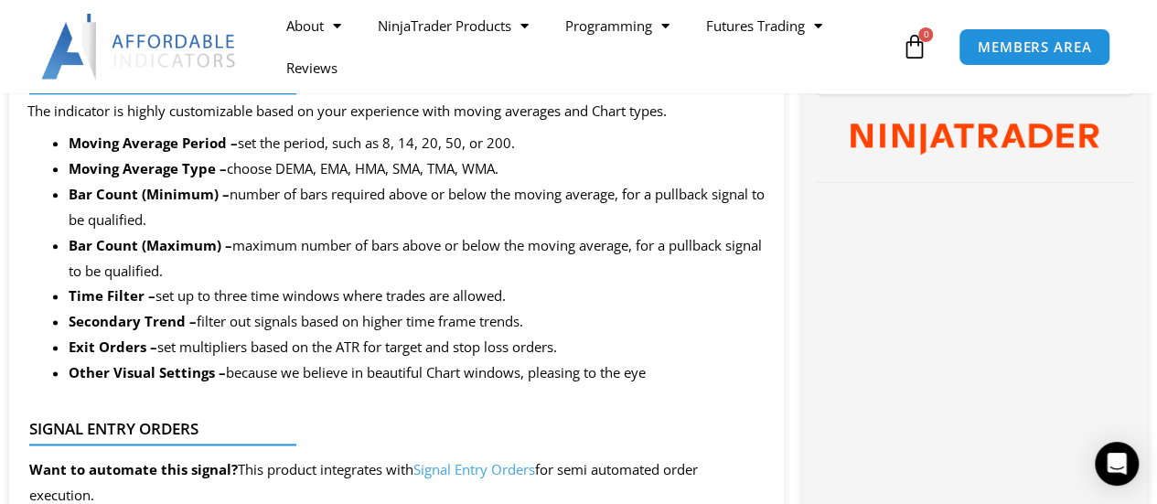
scroll to position [1063, 0]
